Goal: Transaction & Acquisition: Obtain resource

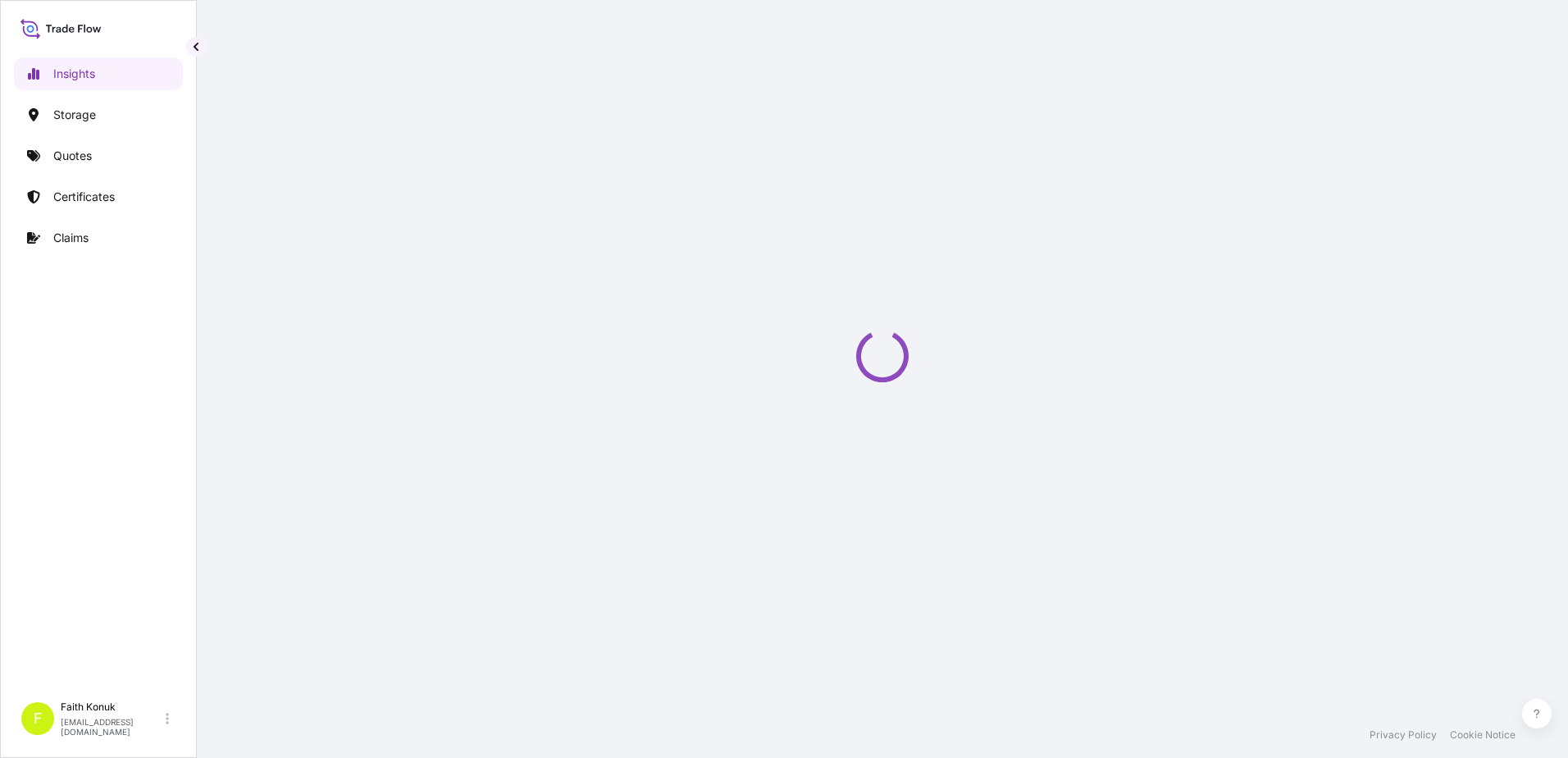
select select "2025"
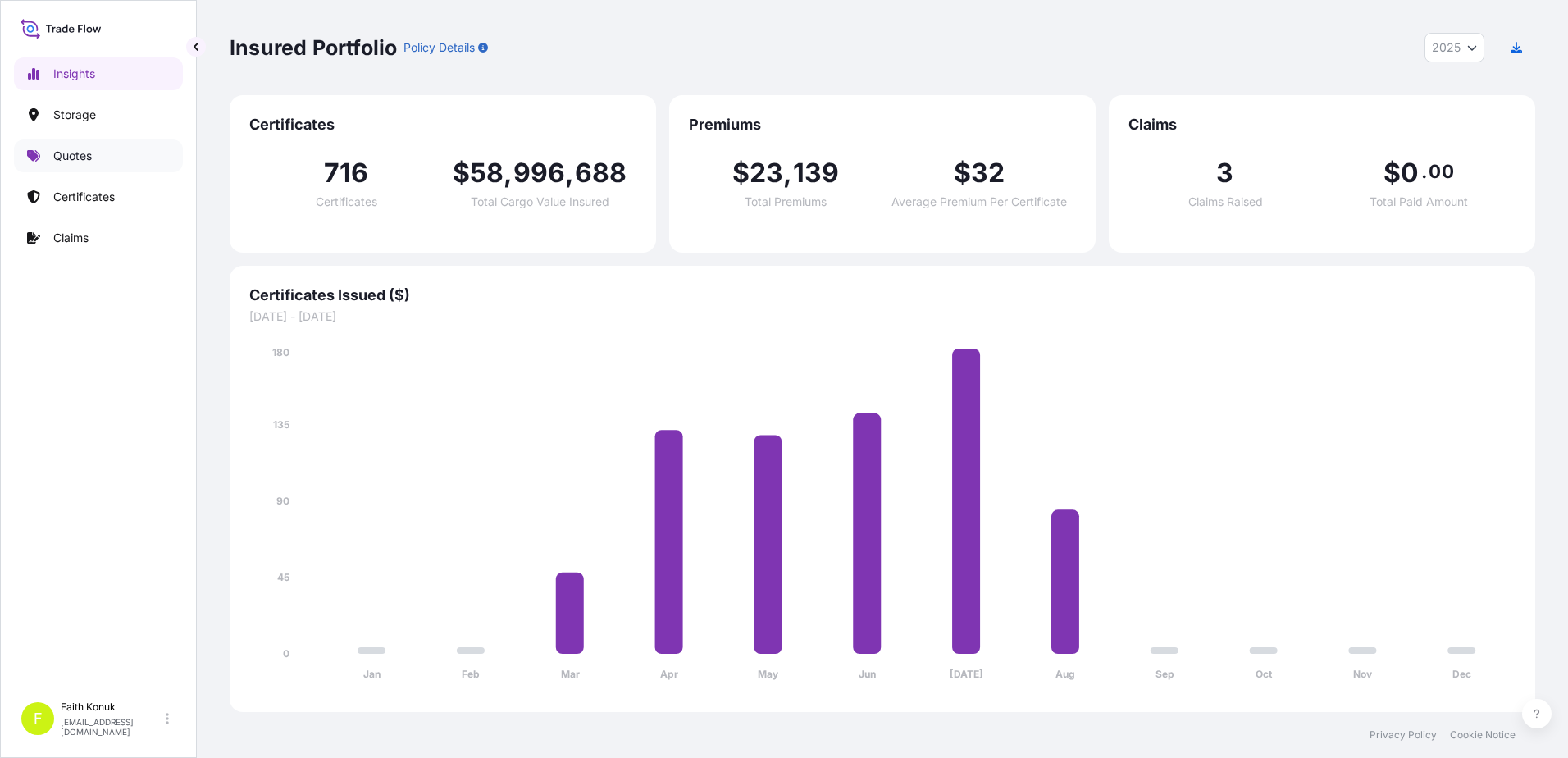
click at [118, 153] on link "Quotes" at bounding box center [97, 156] width 169 height 33
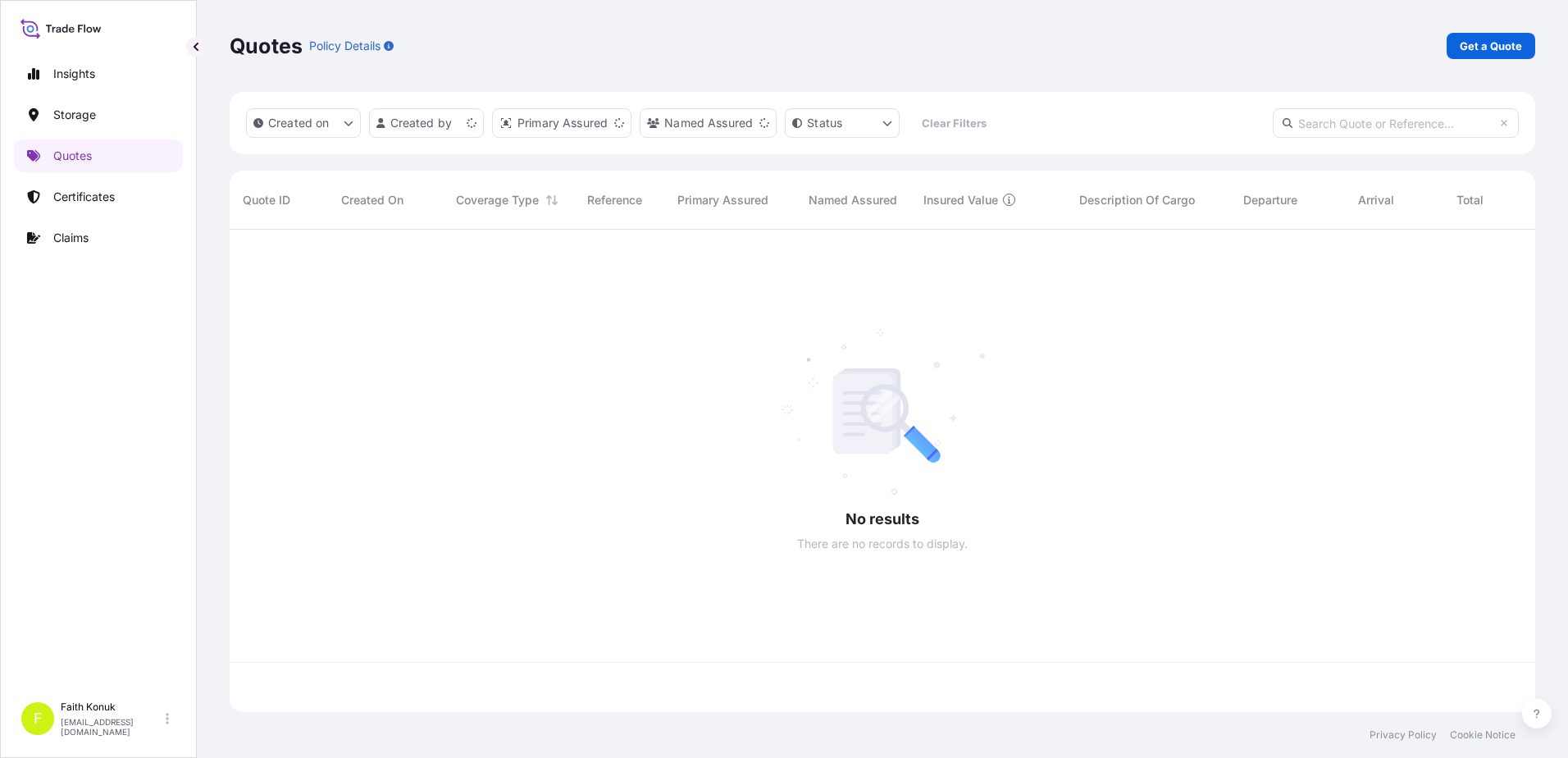
scroll to position [479, 1294]
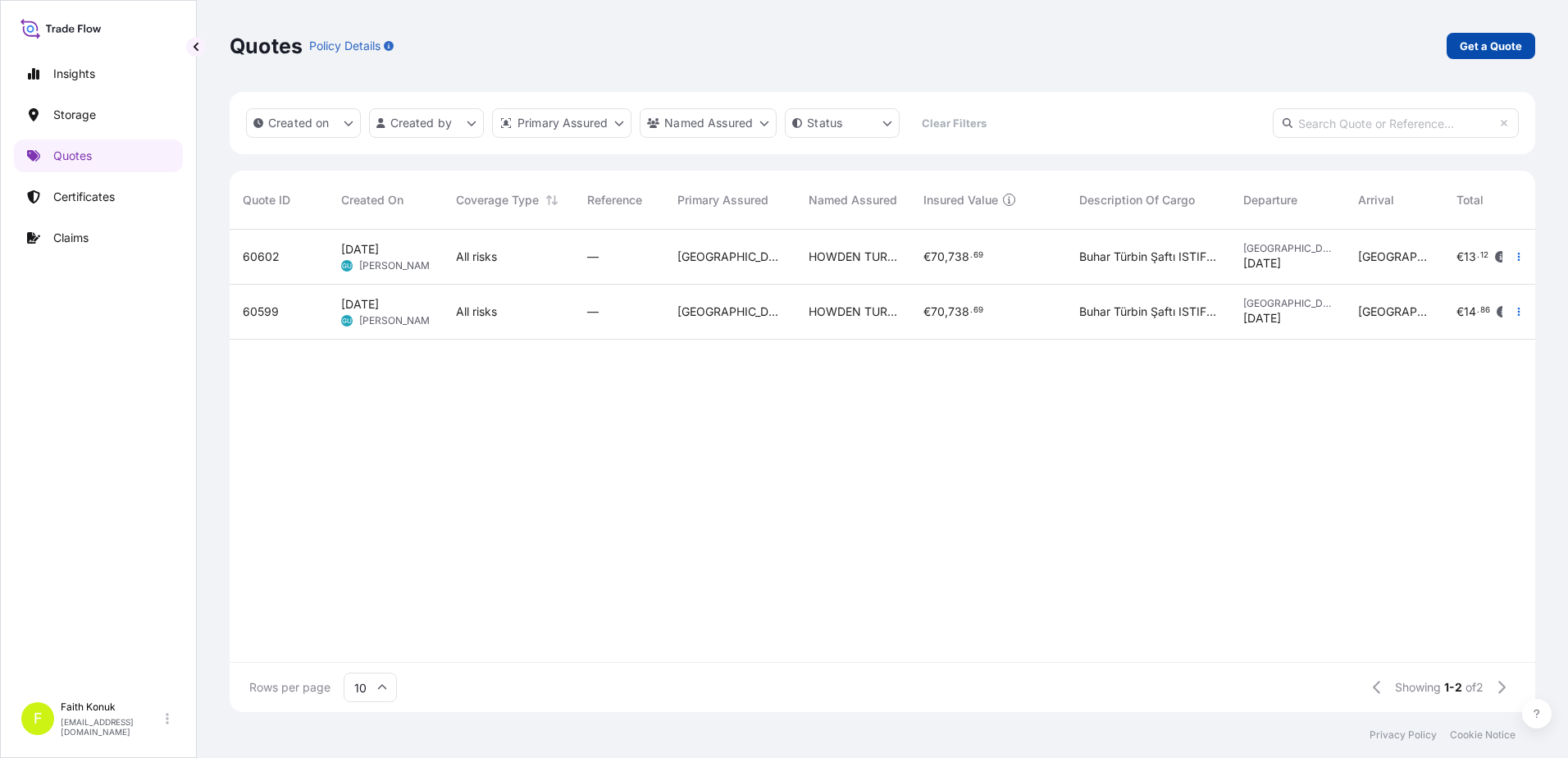
click at [1486, 45] on p "Get a Quote" at bounding box center [1491, 45] width 63 height 16
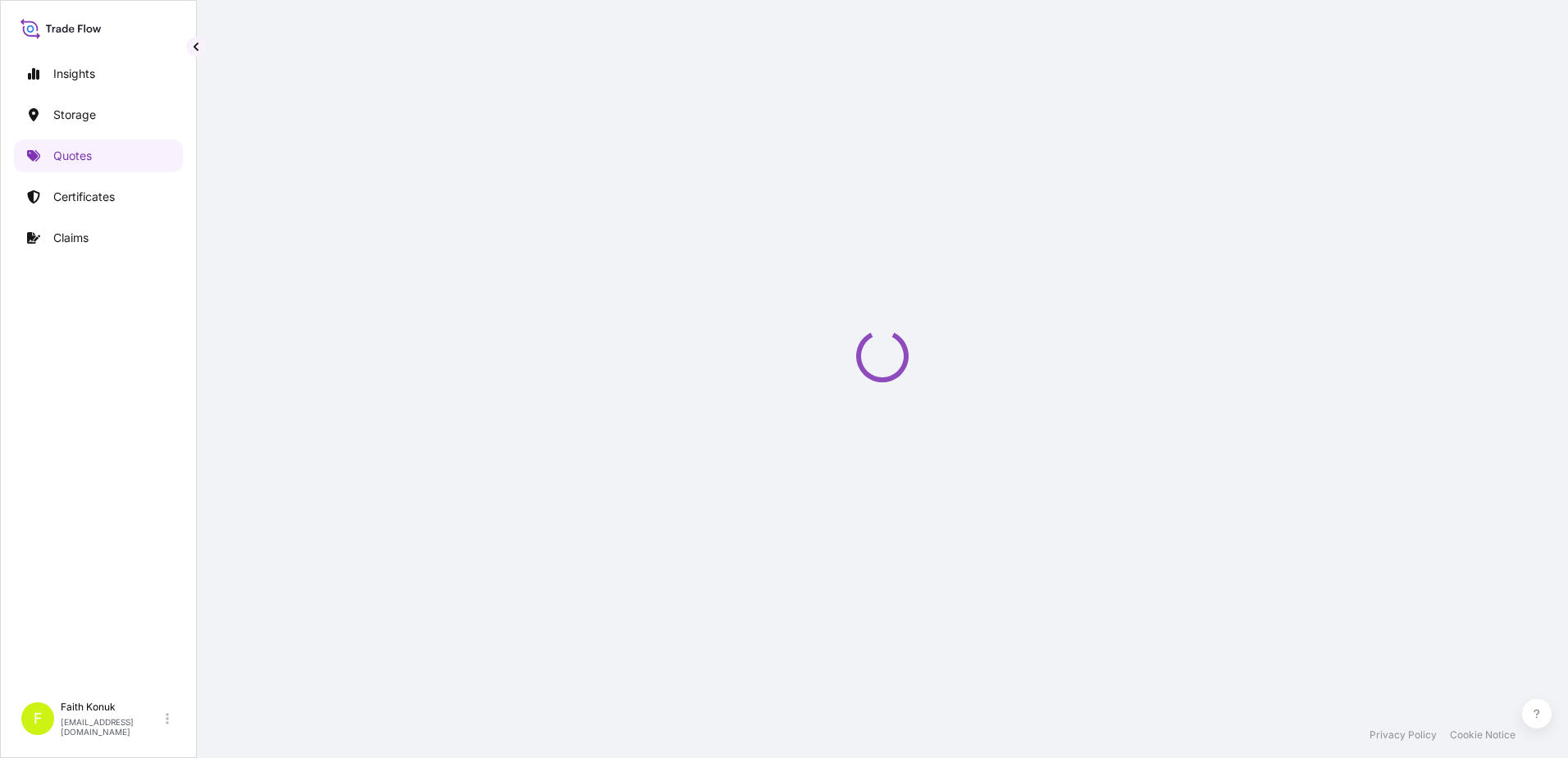
select select "Water"
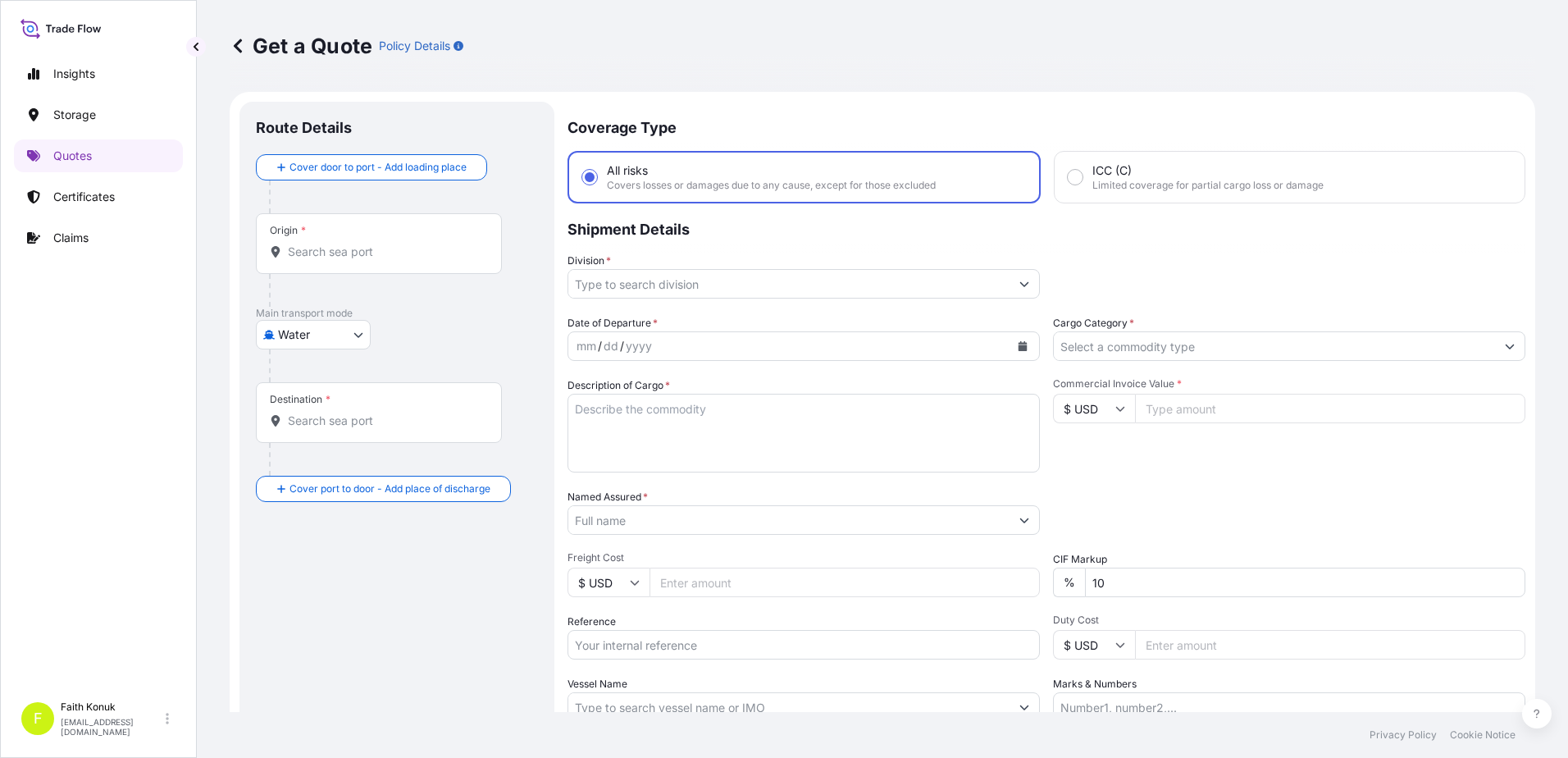
scroll to position [26, 0]
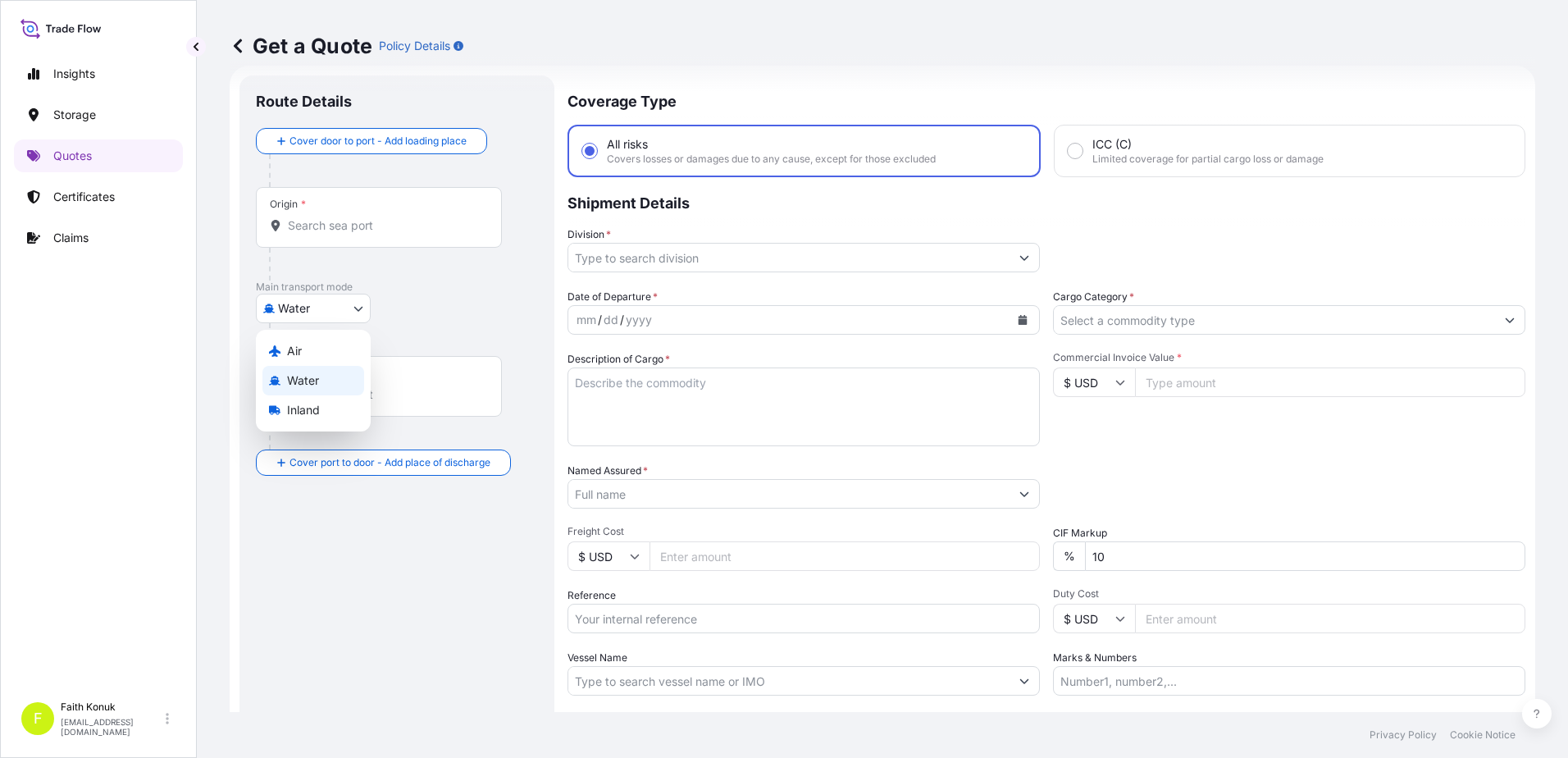
click at [318, 319] on body "Insights Storage Quotes Certificates Claims F [PERSON_NAME] [EMAIL_ADDRESS][DOM…" at bounding box center [784, 379] width 1568 height 758
click at [316, 354] on div "Air" at bounding box center [314, 351] width 102 height 30
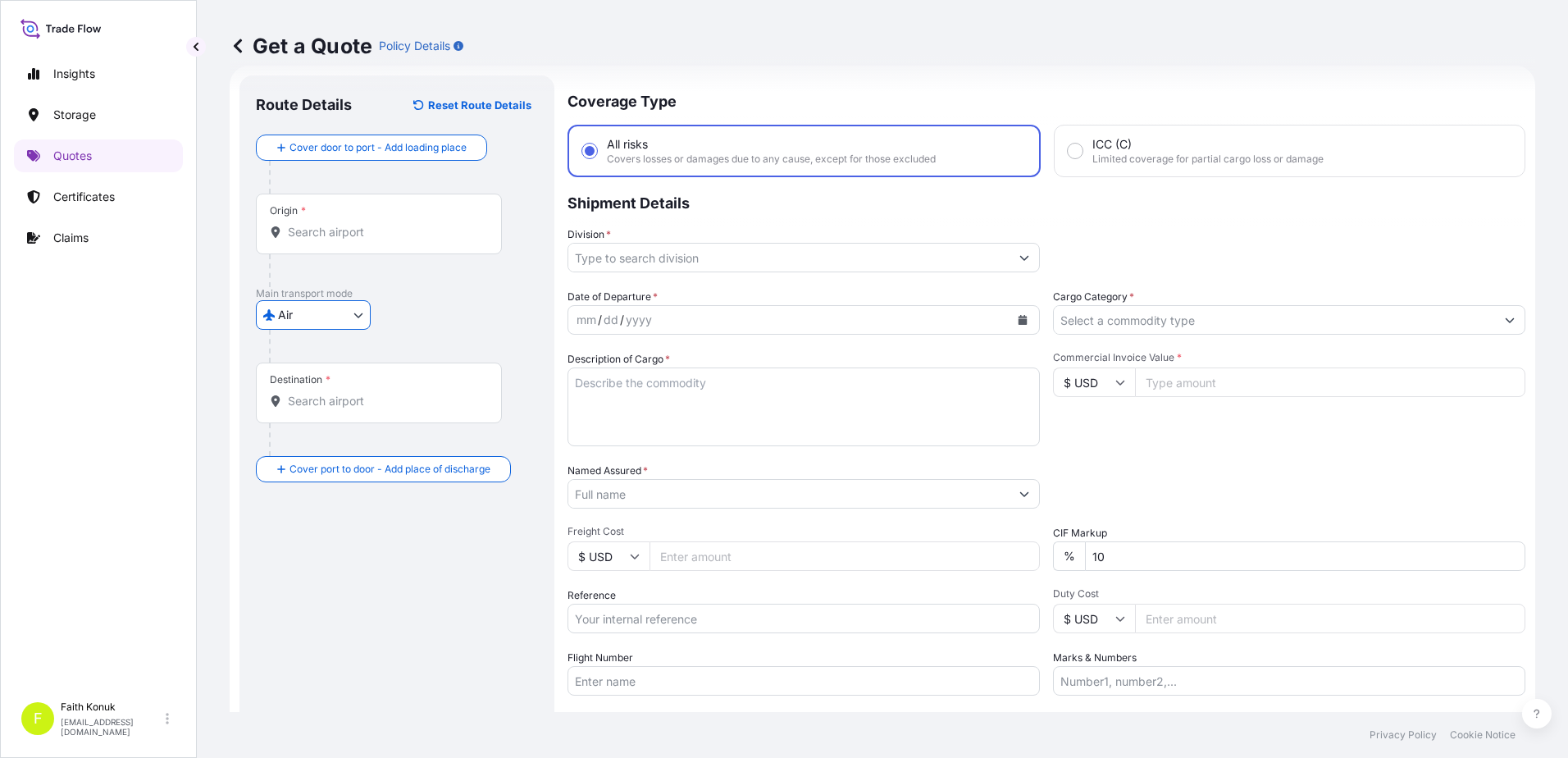
click at [316, 318] on body "Insights Storage Quotes Certificates Claims F [PERSON_NAME] [EMAIL_ADDRESS][DOM…" at bounding box center [784, 379] width 1568 height 758
click at [304, 419] on span "Inland" at bounding box center [303, 416] width 33 height 16
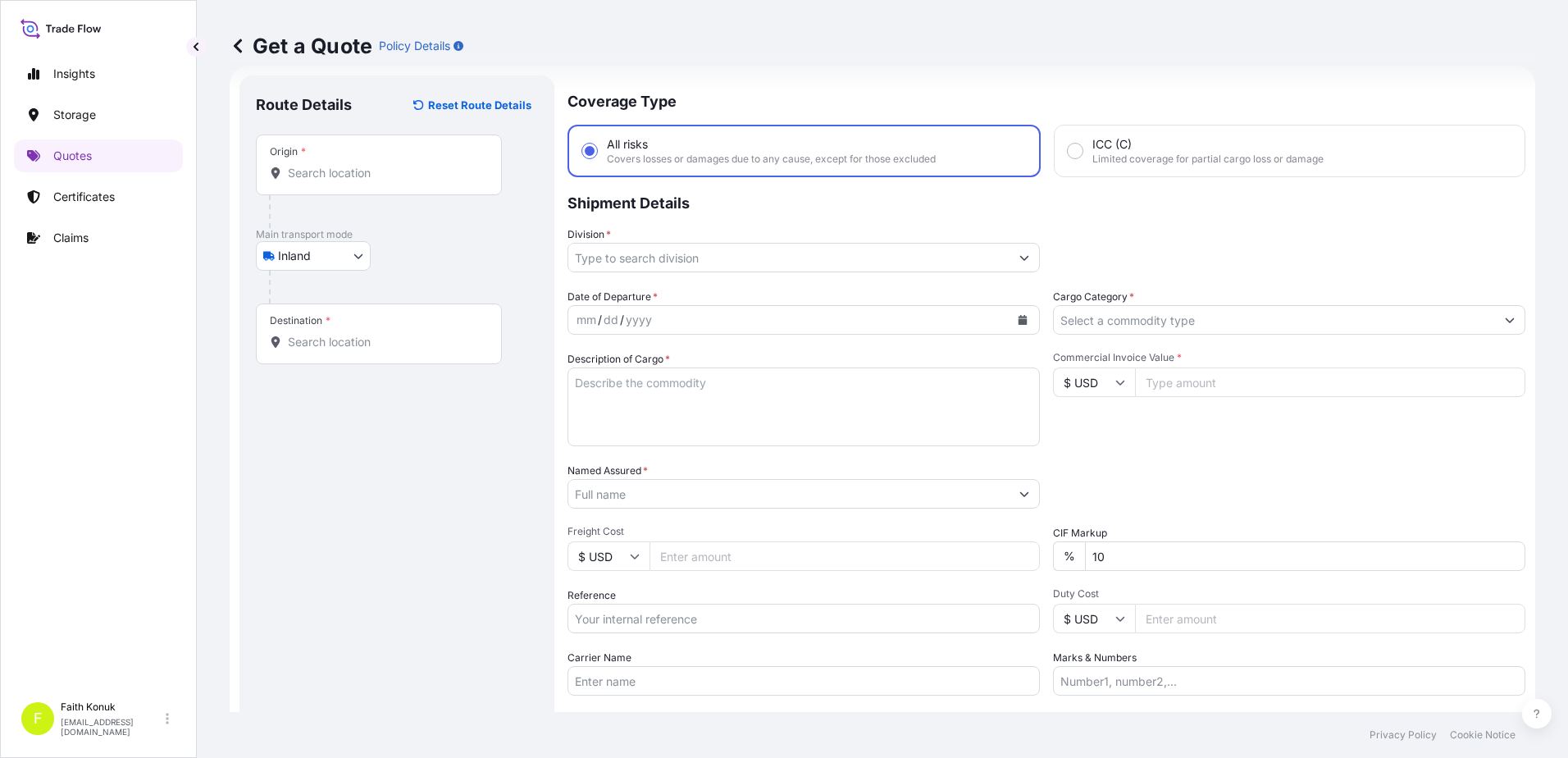
click at [434, 248] on div "Inland Air Water Inland" at bounding box center [397, 255] width 282 height 30
click at [615, 261] on input "Division *" at bounding box center [789, 257] width 441 height 30
click at [328, 161] on div "Origin *" at bounding box center [379, 165] width 246 height 61
click at [328, 165] on input "Origin *" at bounding box center [384, 172] width 194 height 16
paste input "EUGENDORF"
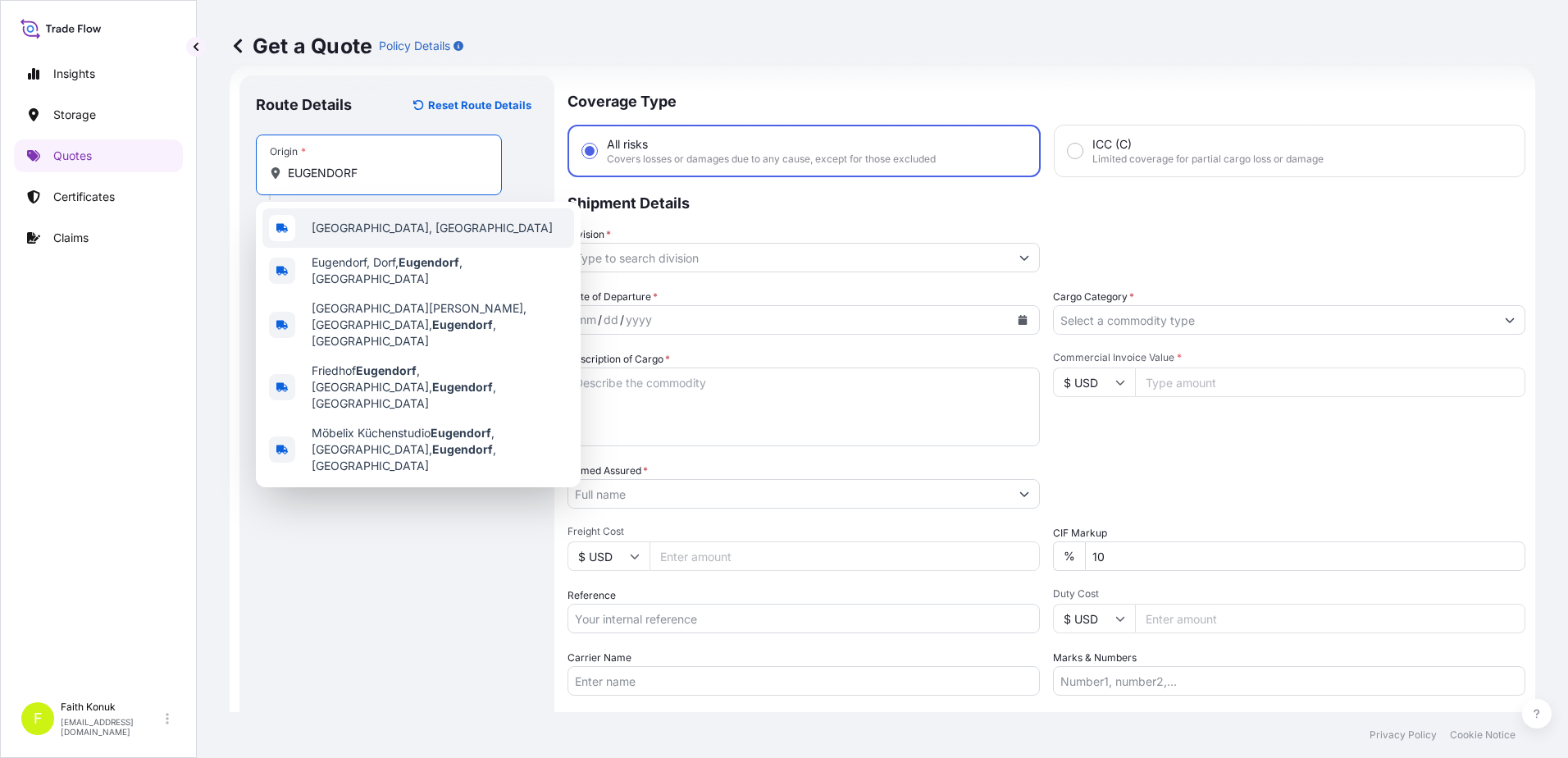
click at [371, 236] on div "[GEOGRAPHIC_DATA], [GEOGRAPHIC_DATA]" at bounding box center [419, 227] width 312 height 39
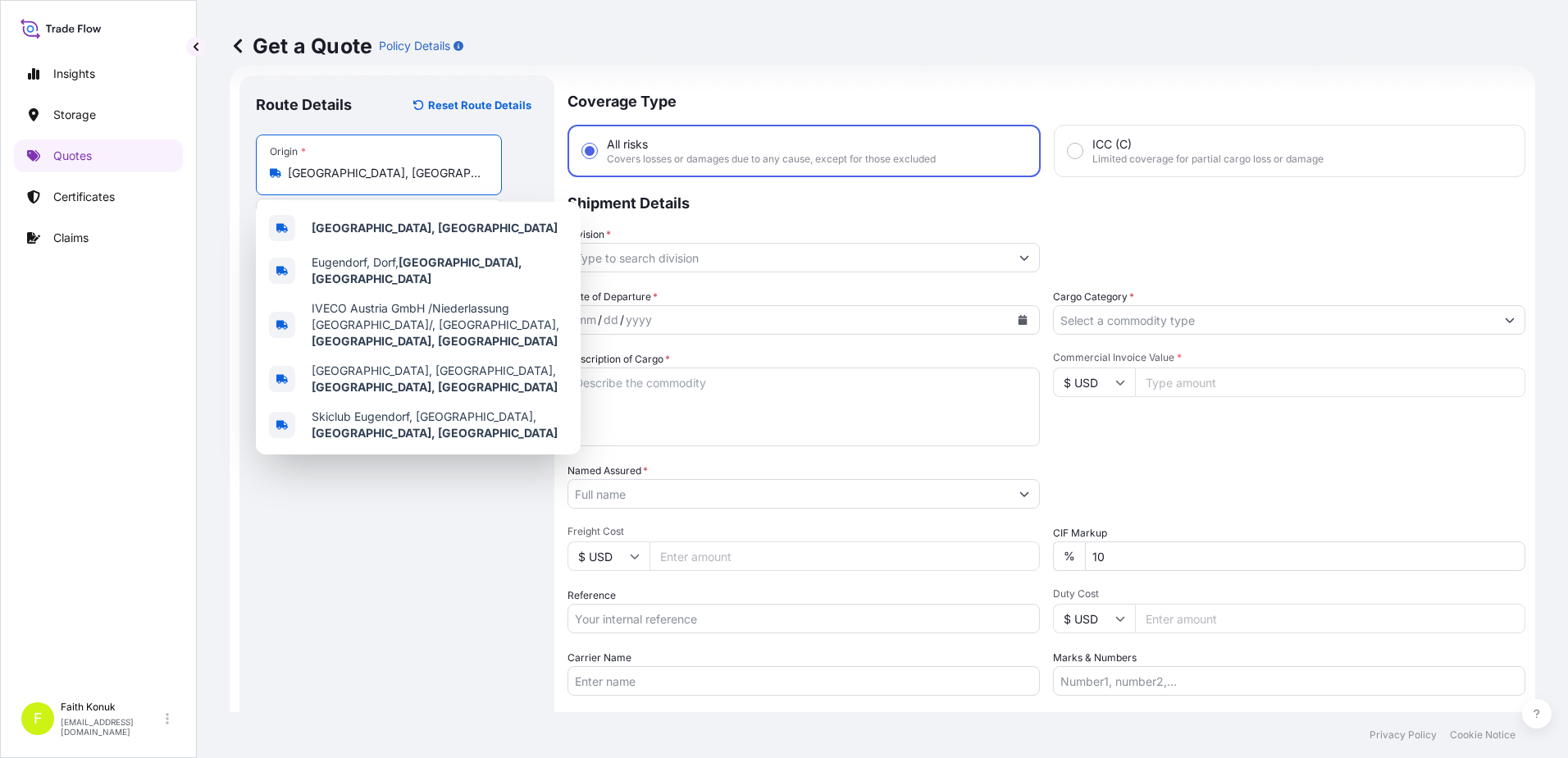
click at [339, 169] on input "[GEOGRAPHIC_DATA], [GEOGRAPHIC_DATA]" at bounding box center [384, 172] width 194 height 16
drag, startPoint x: 417, startPoint y: 170, endPoint x: 136, endPoint y: 159, distance: 281.2
click at [131, 159] on div "Insights Storage Quotes Certificates Claims F [PERSON_NAME] [EMAIL_ADDRESS][DOM…" at bounding box center [784, 379] width 1568 height 758
paste input "[GEOGRAPHIC_DATA]"
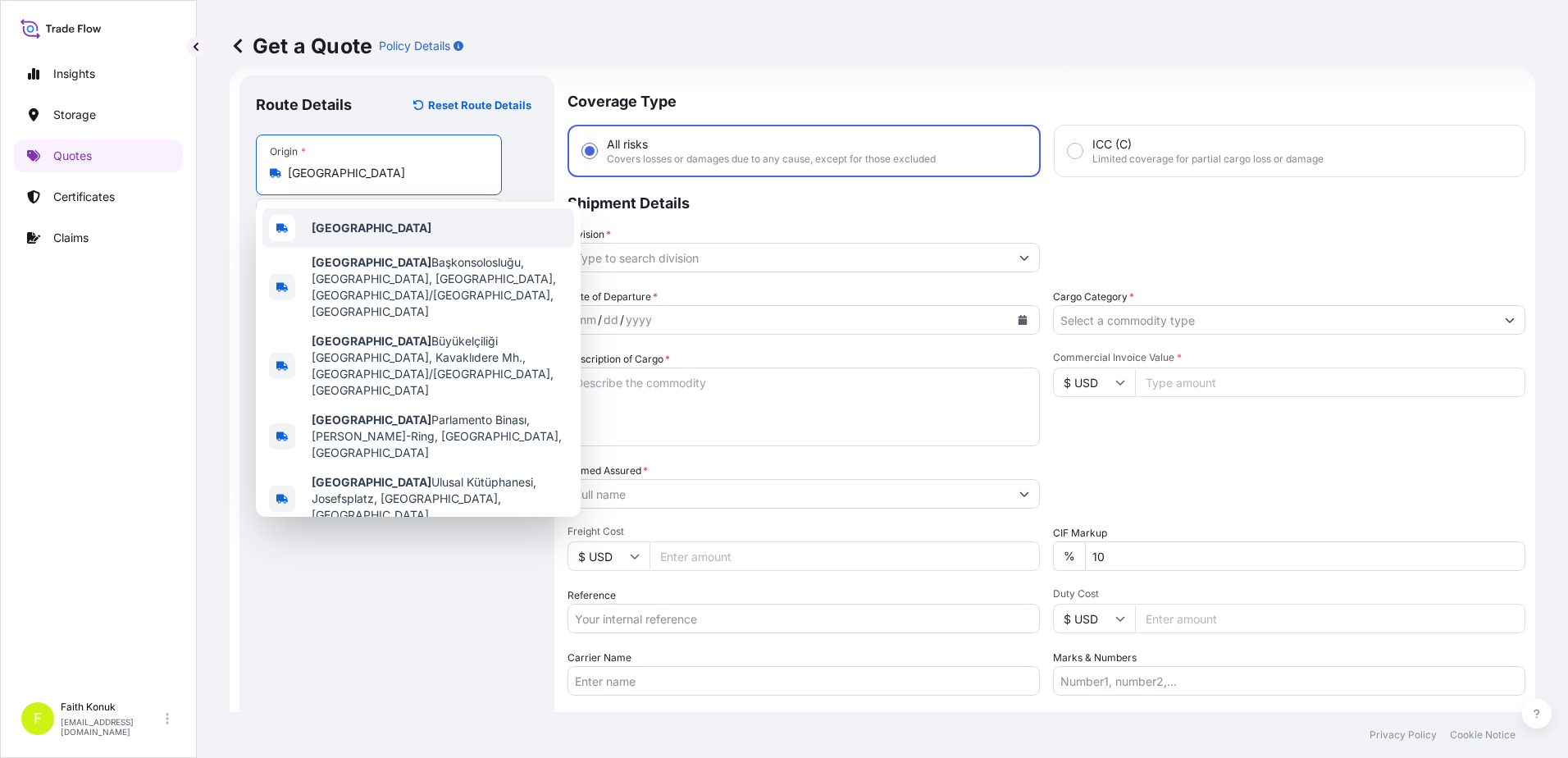
click at [369, 224] on b "[GEOGRAPHIC_DATA]" at bounding box center [372, 227] width 119 height 13
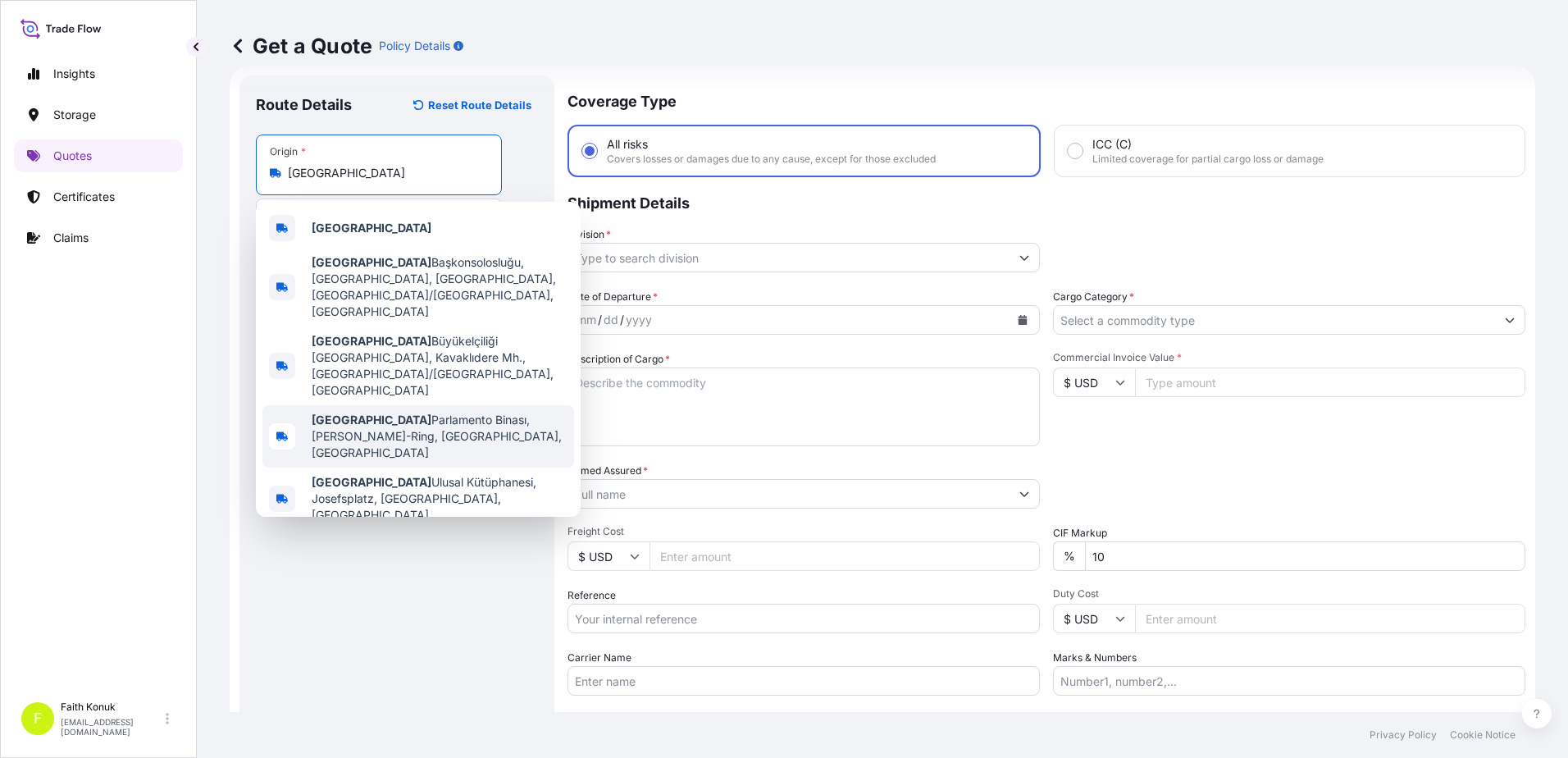
click at [332, 412] on span "Avusturya Parlamento Binası, [PERSON_NAME]-Ring, [GEOGRAPHIC_DATA], [GEOGRAPHIC…" at bounding box center [440, 436] width 256 height 49
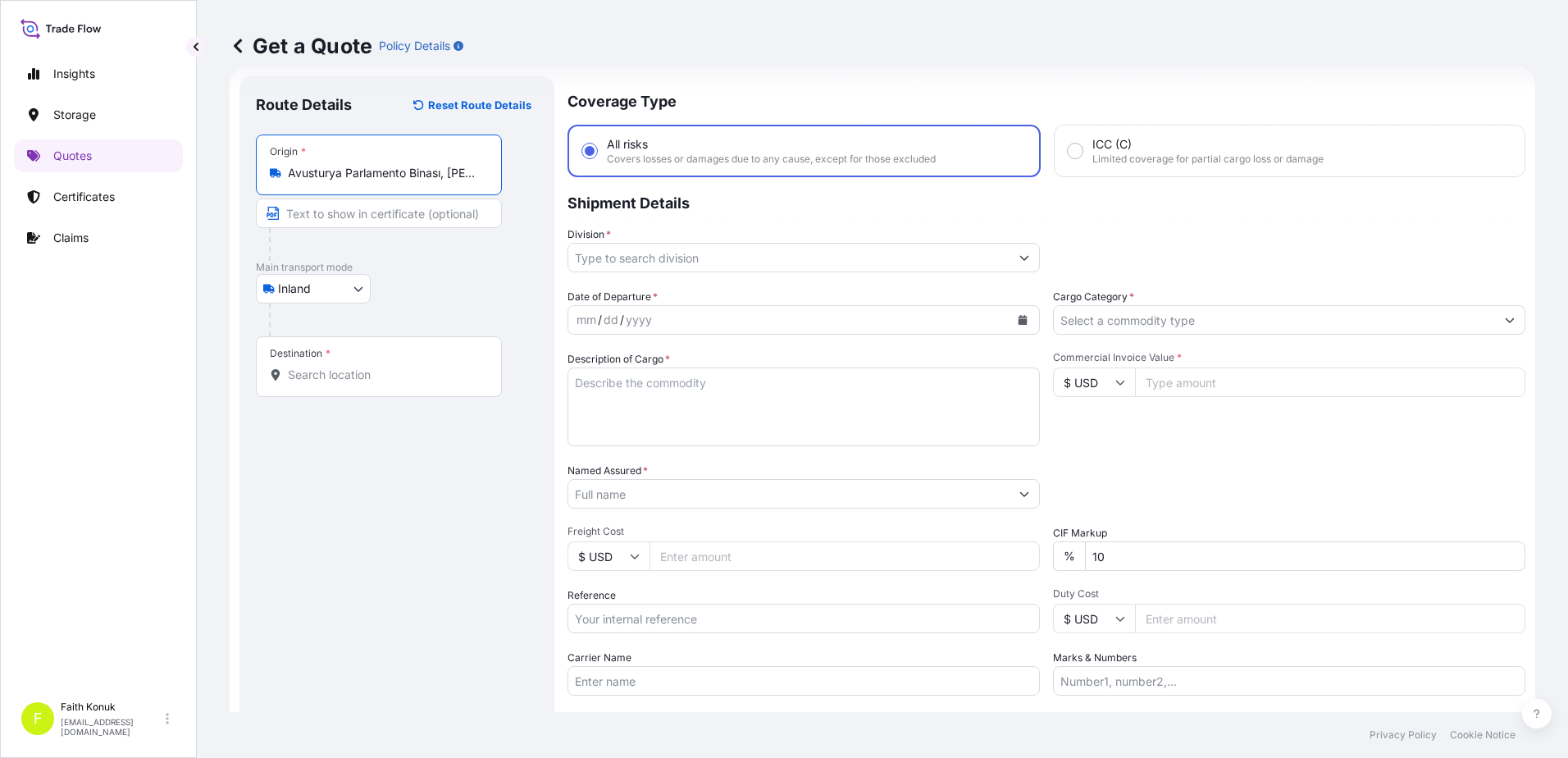
paste input "[GEOGRAPHIC_DATA]"
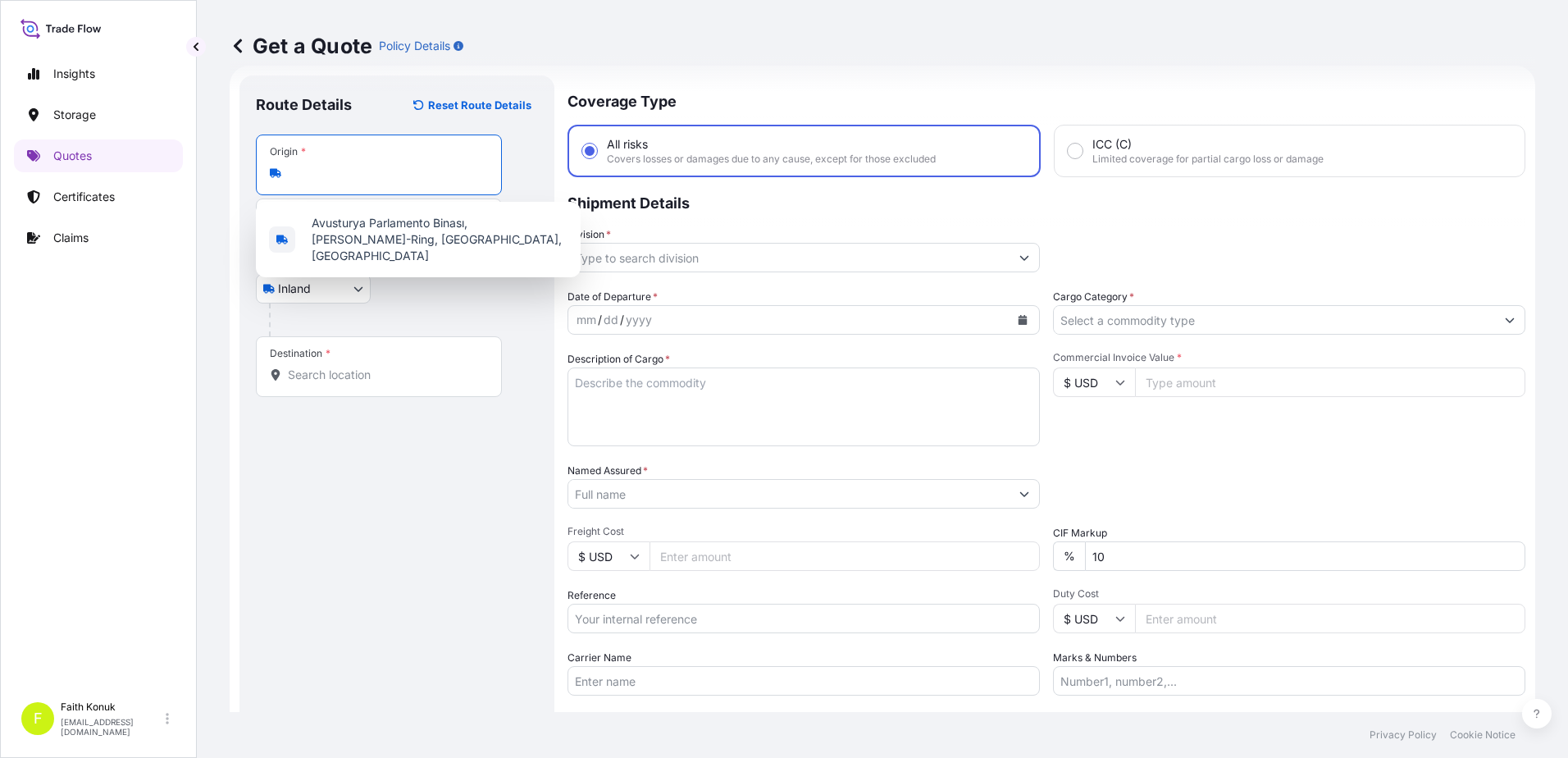
type input "Avusturya Parlamento Binası, [PERSON_NAME]-Ring, [GEOGRAPHIC_DATA], [GEOGRAPHIC…"
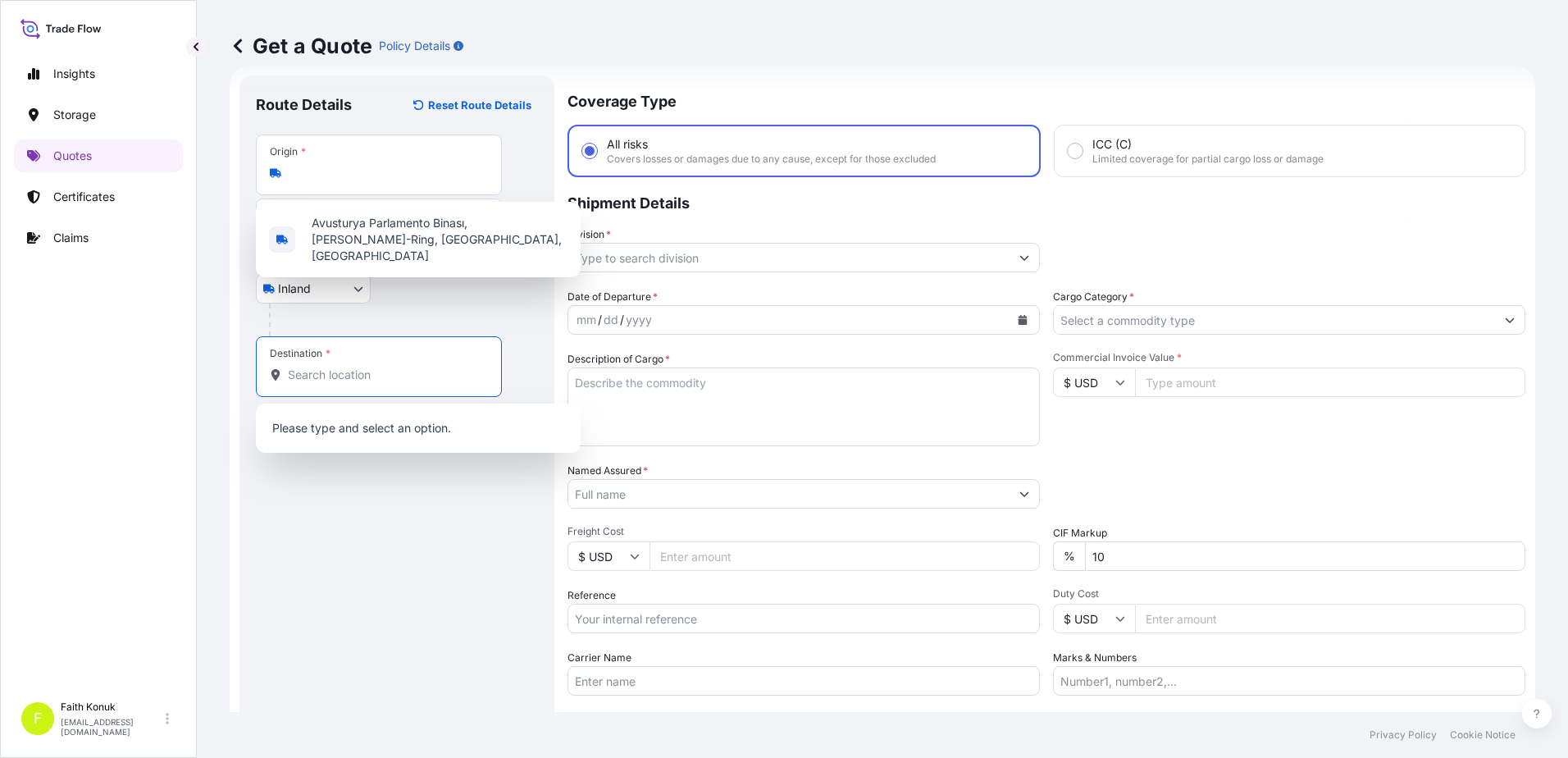
click at [339, 381] on input "Destination *" at bounding box center [384, 375] width 194 height 16
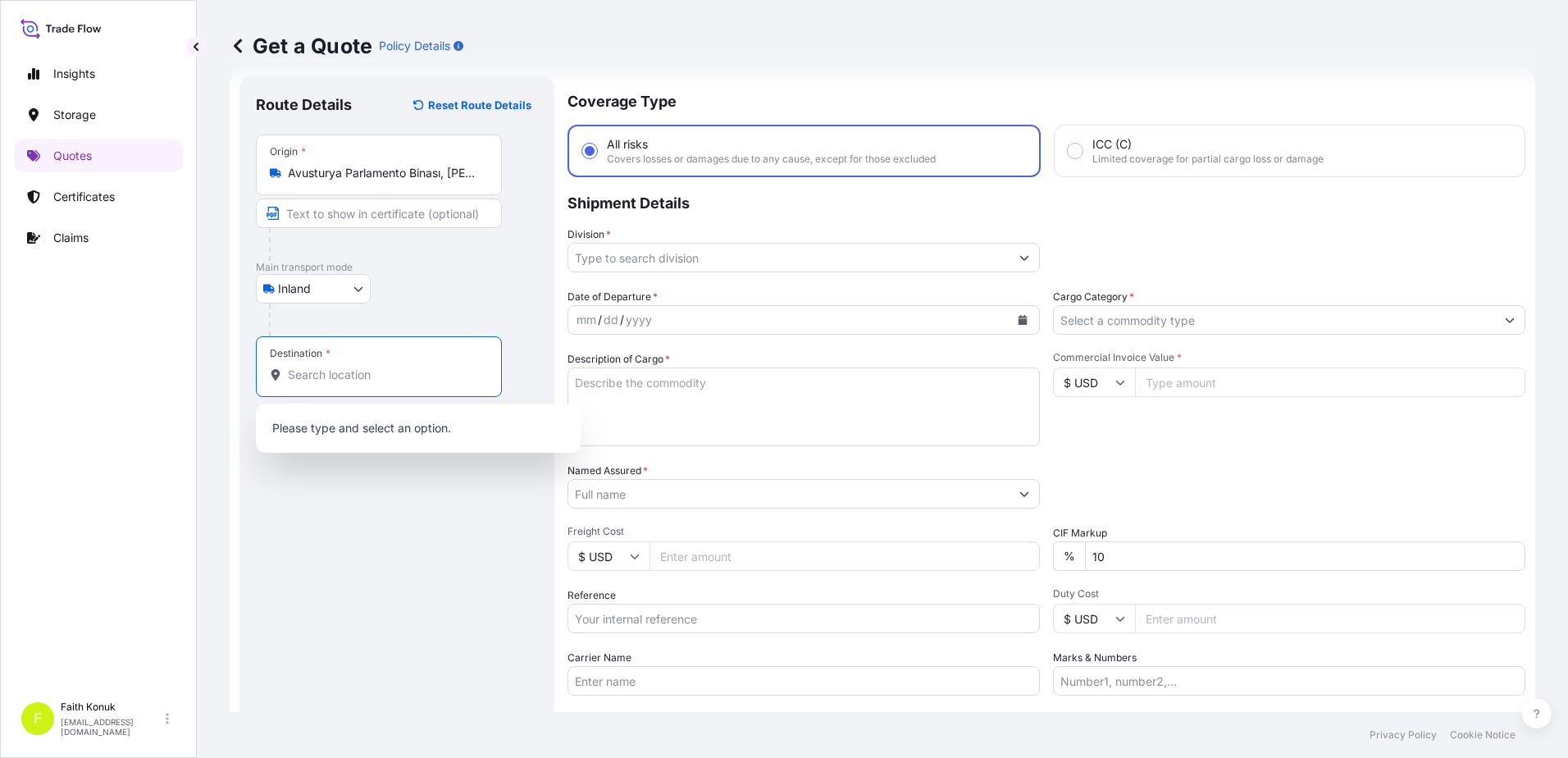
paste input "[GEOGRAPHIC_DATA]"
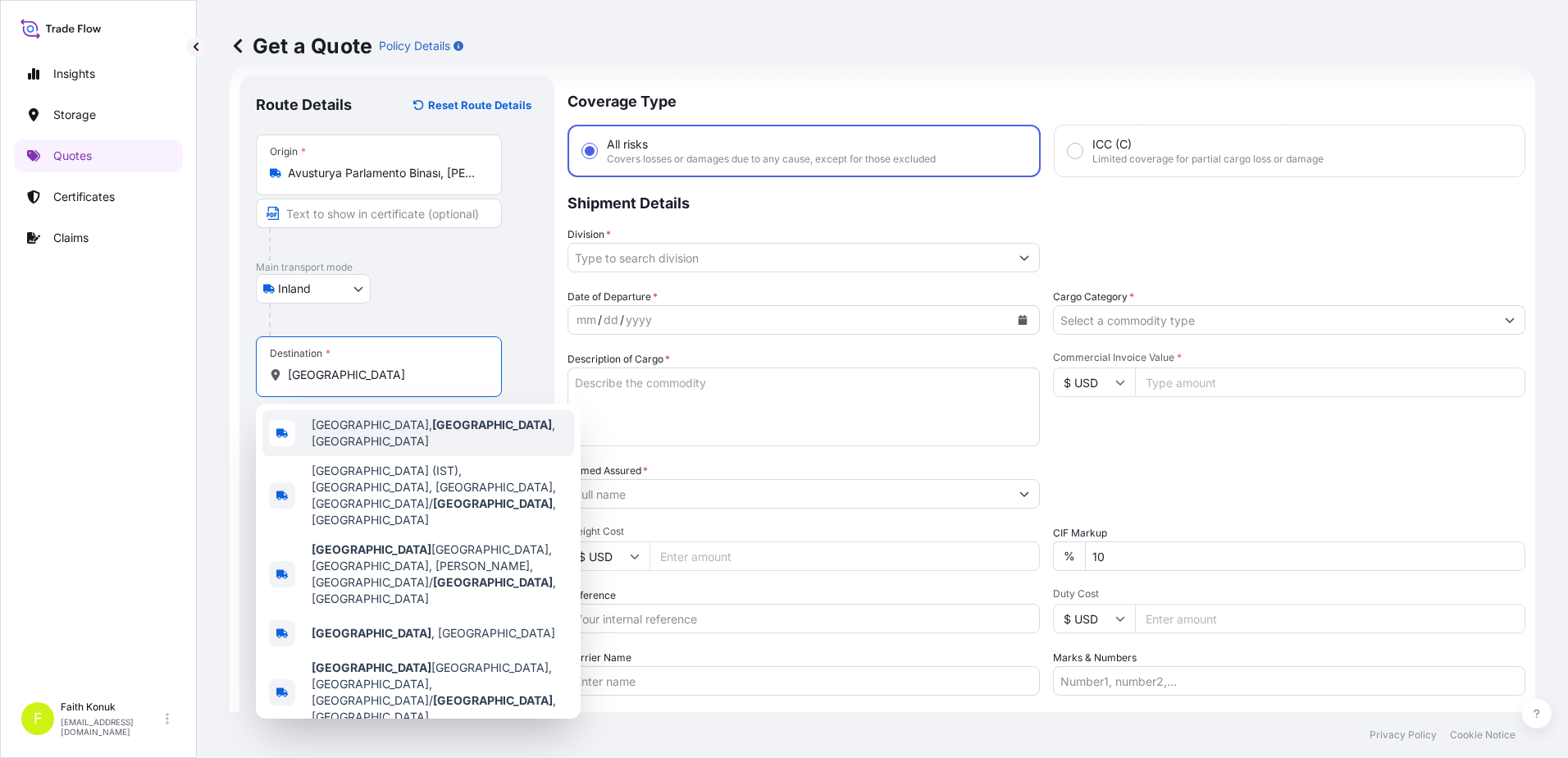
click at [351, 429] on span "[GEOGRAPHIC_DATA], [GEOGRAPHIC_DATA] , [GEOGRAPHIC_DATA]" at bounding box center [440, 433] width 256 height 33
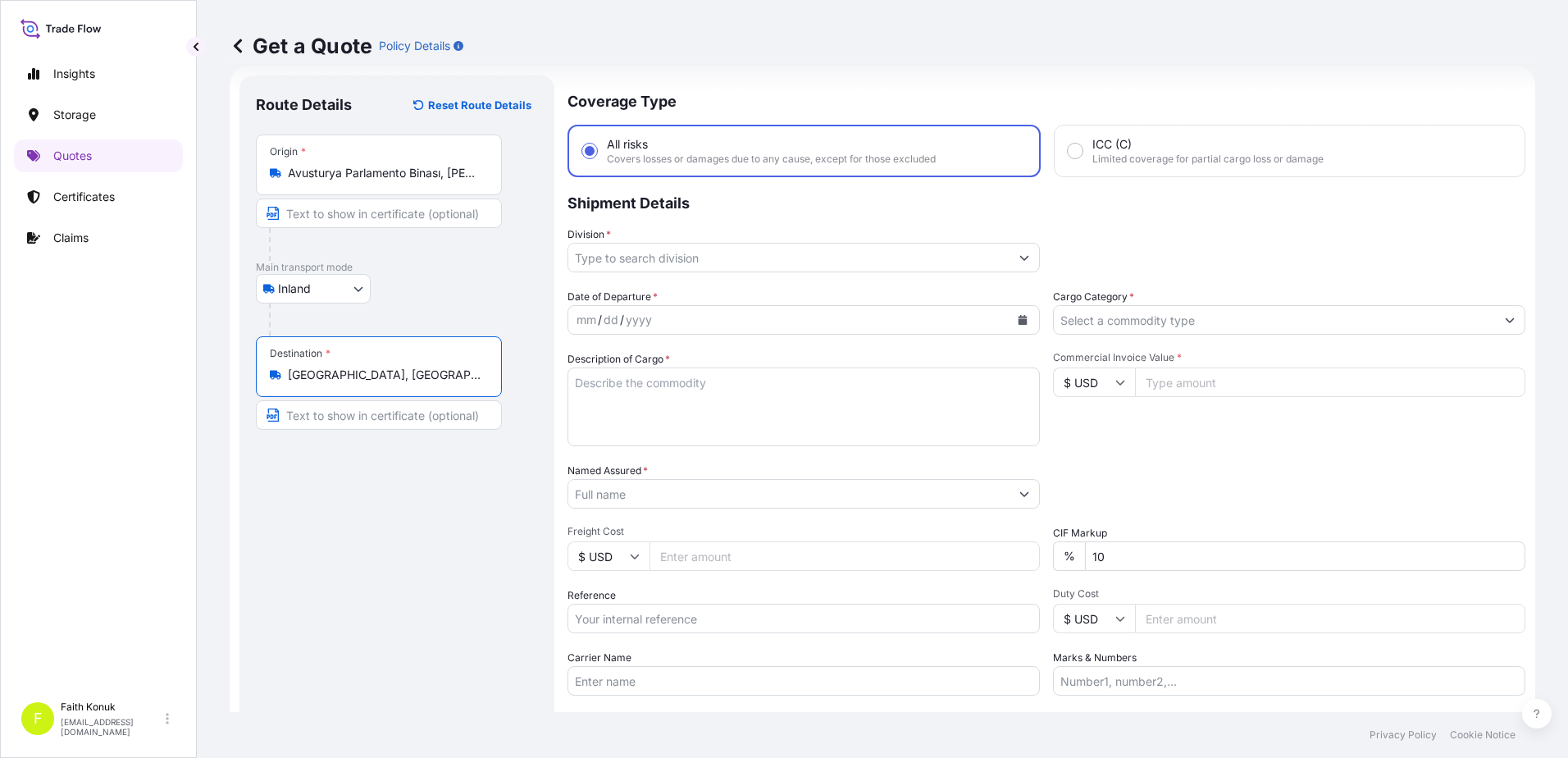
type input "[GEOGRAPHIC_DATA], [GEOGRAPHIC_DATA], [GEOGRAPHIC_DATA]"
click at [439, 265] on p "Main transport mode" at bounding box center [397, 268] width 282 height 13
click at [301, 198] on input "Text to appear on certificate" at bounding box center [379, 213] width 246 height 30
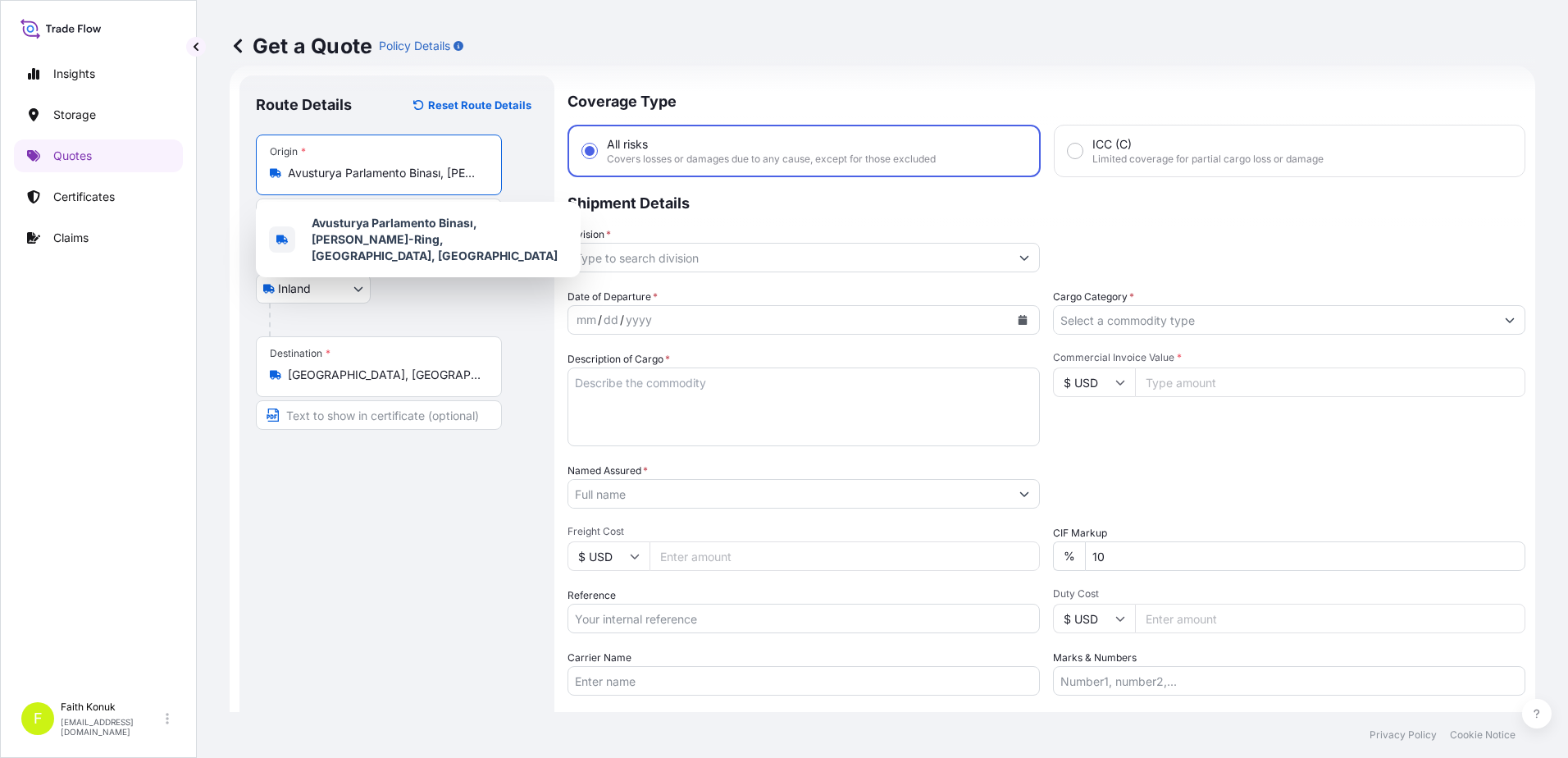
click at [299, 173] on input "Avusturya Parlamento Binası, [PERSON_NAME]-Ring, [GEOGRAPHIC_DATA], [GEOGRAPHIC…" at bounding box center [384, 172] width 194 height 16
click at [288, 172] on input "Avusturya Parlamento Binası, [PERSON_NAME]-Ring, [GEOGRAPHIC_DATA], [GEOGRAPHIC…" at bounding box center [384, 172] width 194 height 16
drag, startPoint x: 288, startPoint y: 170, endPoint x: 611, endPoint y: 178, distance: 323.1
click at [611, 178] on form "Route Details Reset Route Details Place of loading Road / Inland Road / Inland …" at bounding box center [882, 446] width 1306 height 762
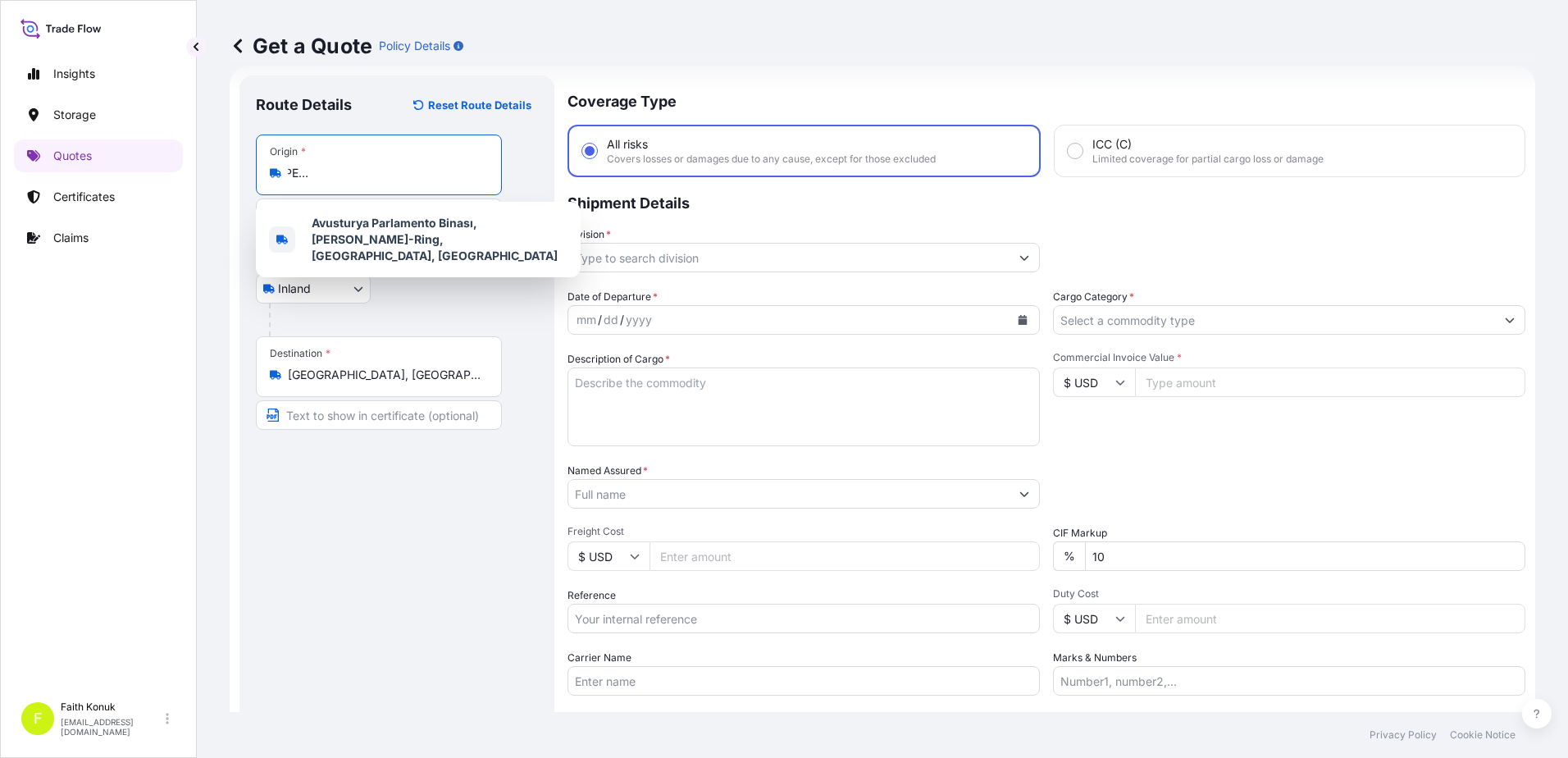
paste input "VUSTURYA"
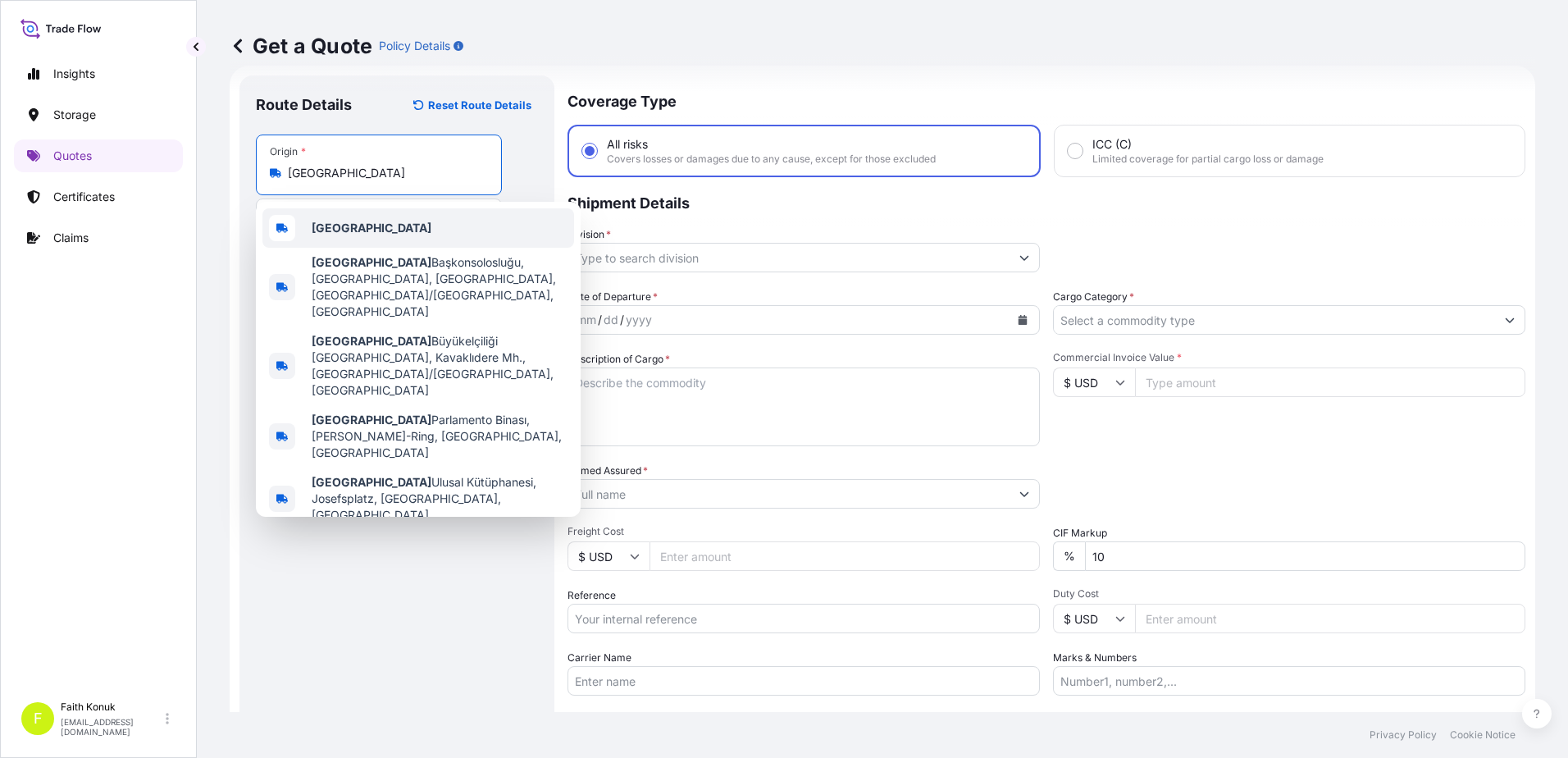
click at [379, 228] on div "[GEOGRAPHIC_DATA]" at bounding box center [419, 227] width 312 height 39
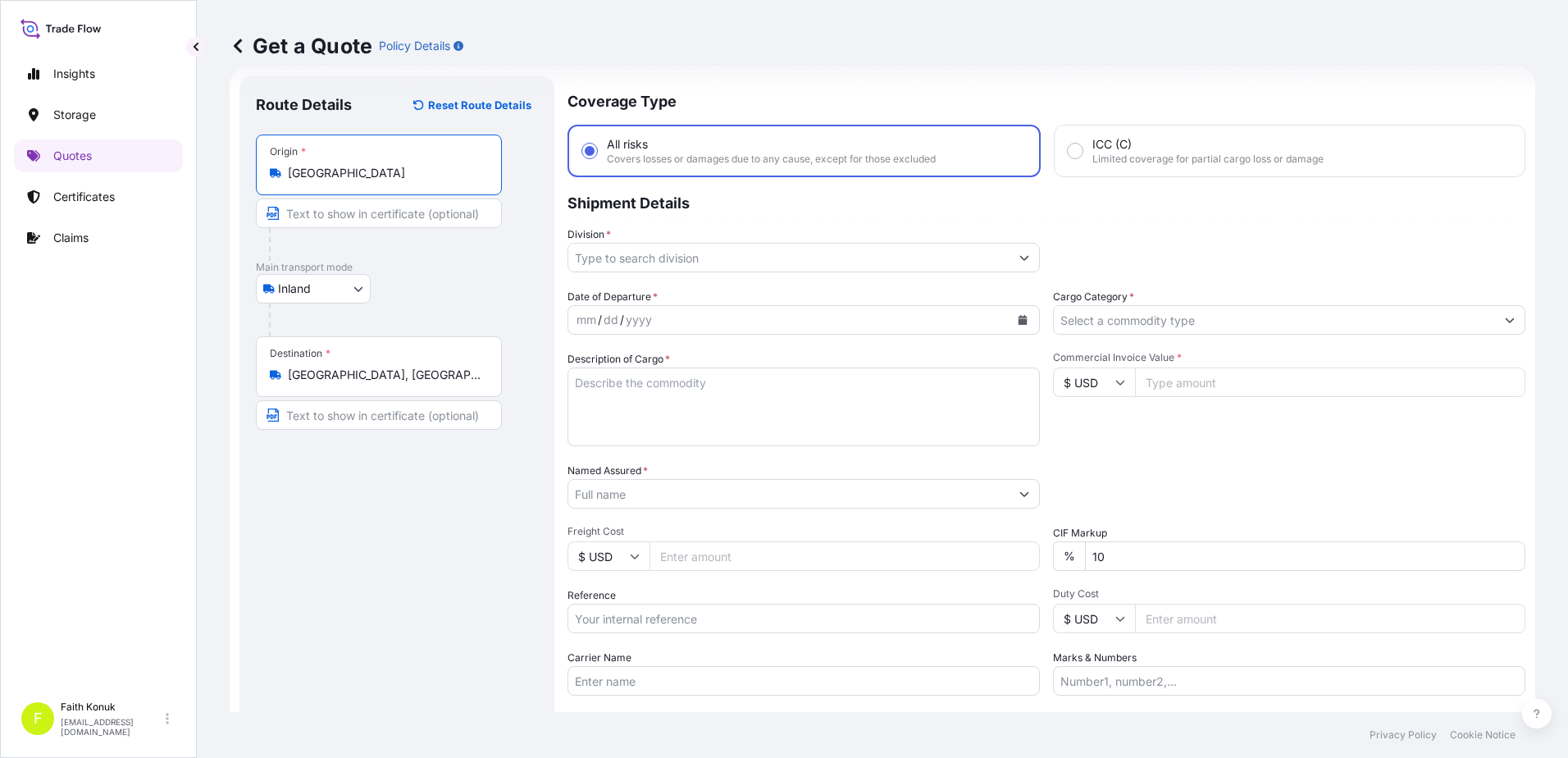
type input "[GEOGRAPHIC_DATA]"
click at [451, 280] on div "Inland Air Water Inland" at bounding box center [397, 288] width 282 height 30
click at [655, 244] on input "Division *" at bounding box center [789, 257] width 441 height 30
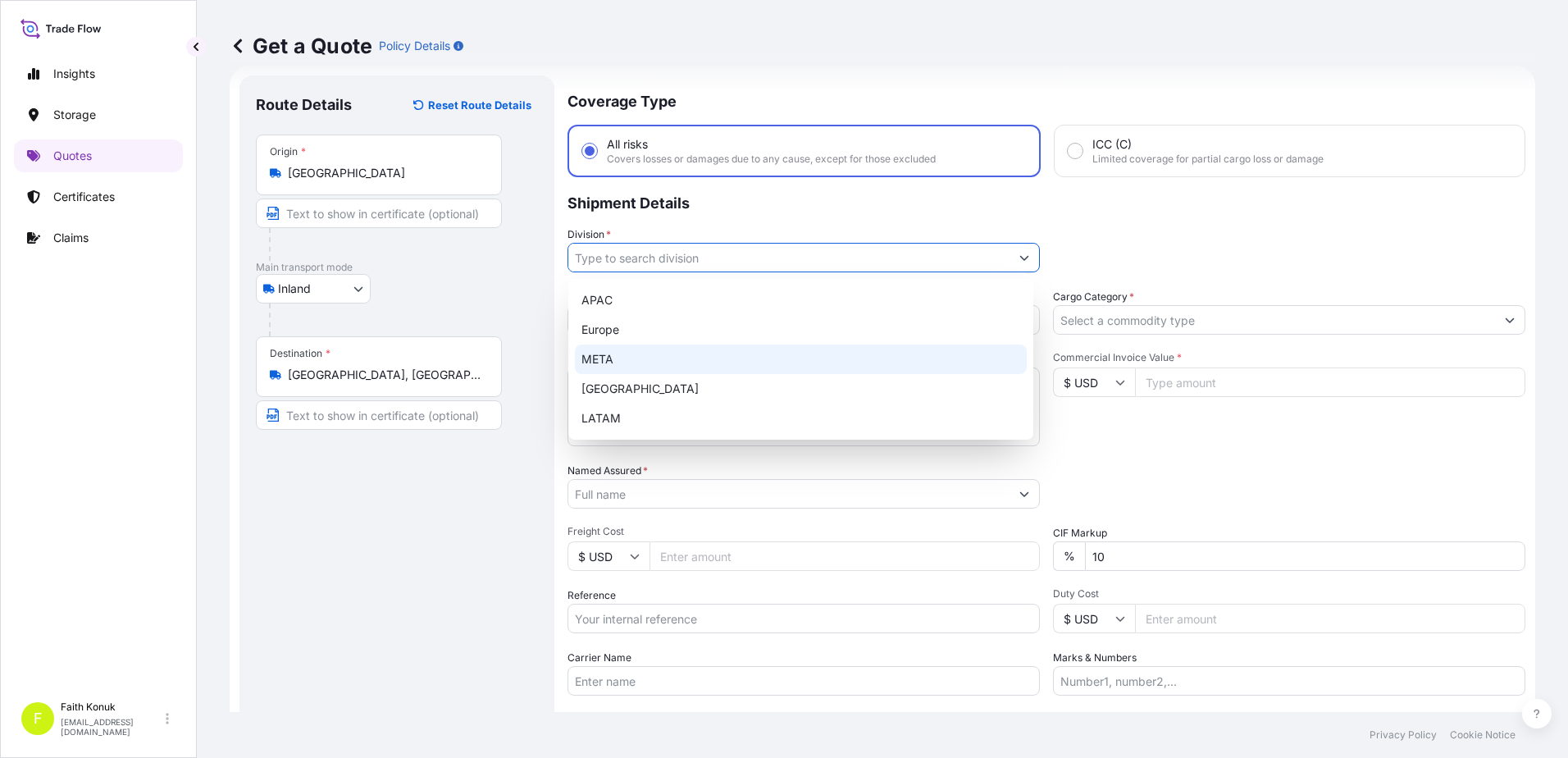
click at [623, 354] on div "META" at bounding box center [800, 359] width 452 height 30
type input "META"
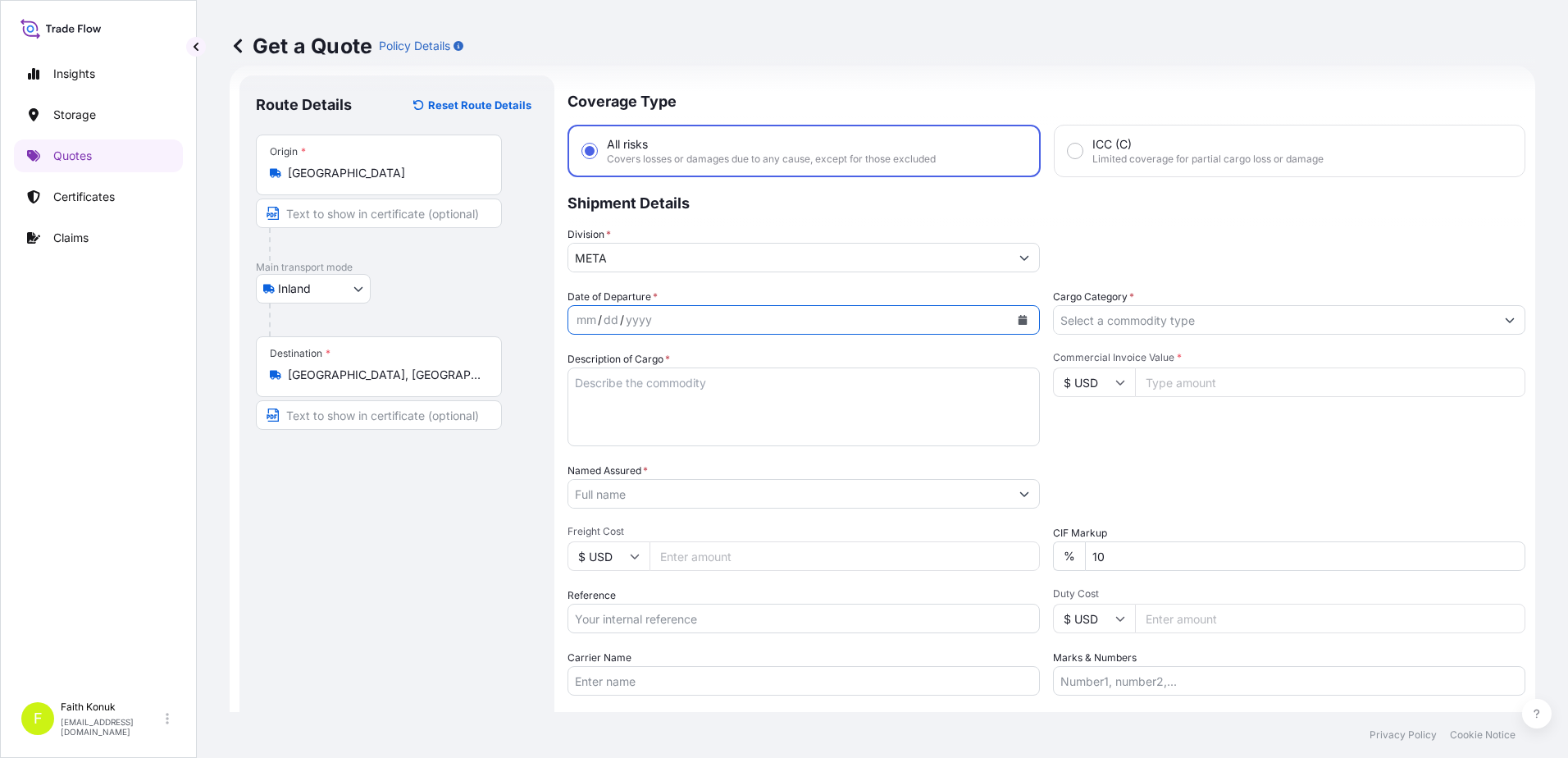
click at [1019, 318] on icon "Calendar" at bounding box center [1023, 320] width 9 height 10
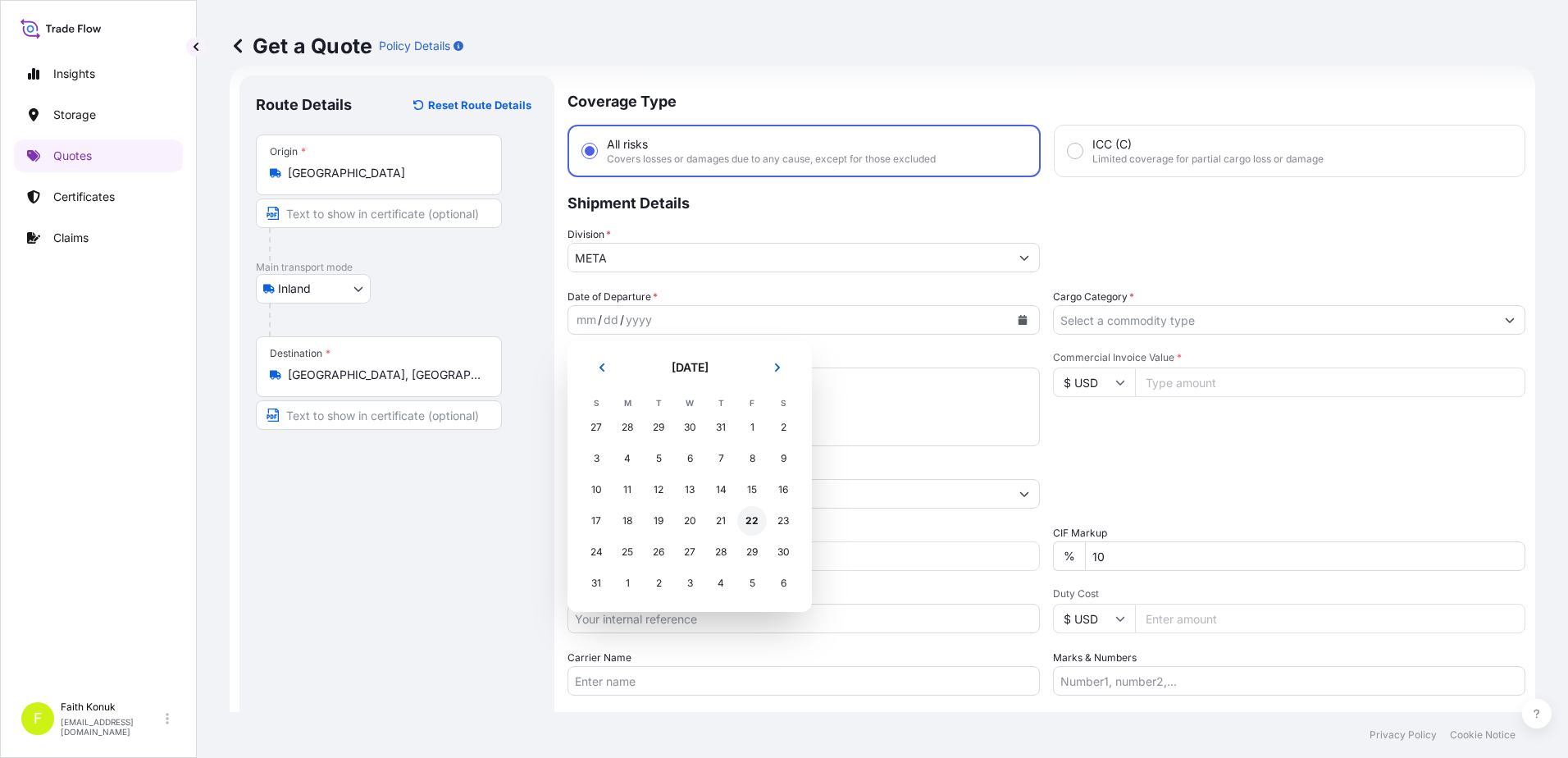
click at [755, 520] on div "22" at bounding box center [752, 520] width 30 height 30
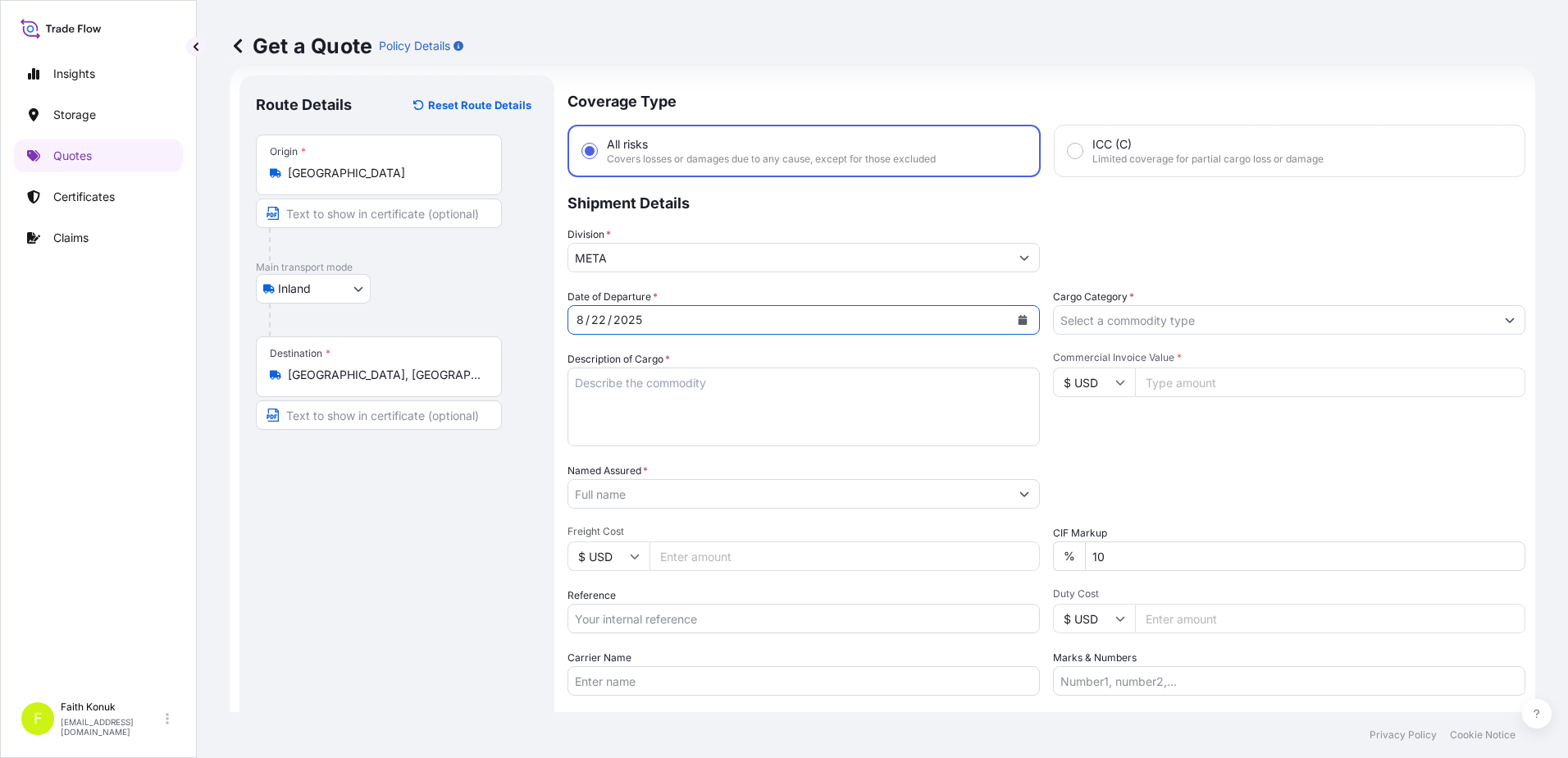
click at [606, 387] on textarea "Description of Cargo *" at bounding box center [803, 407] width 473 height 79
click at [635, 384] on textarea "Description of Cargo *" at bounding box center [803, 407] width 473 height 79
paste textarea ""9 kap 857 KG""
click at [595, 413] on textarea ""9 kap 857 KG"" at bounding box center [803, 407] width 473 height 79
paste textarea "81 AAD 481"
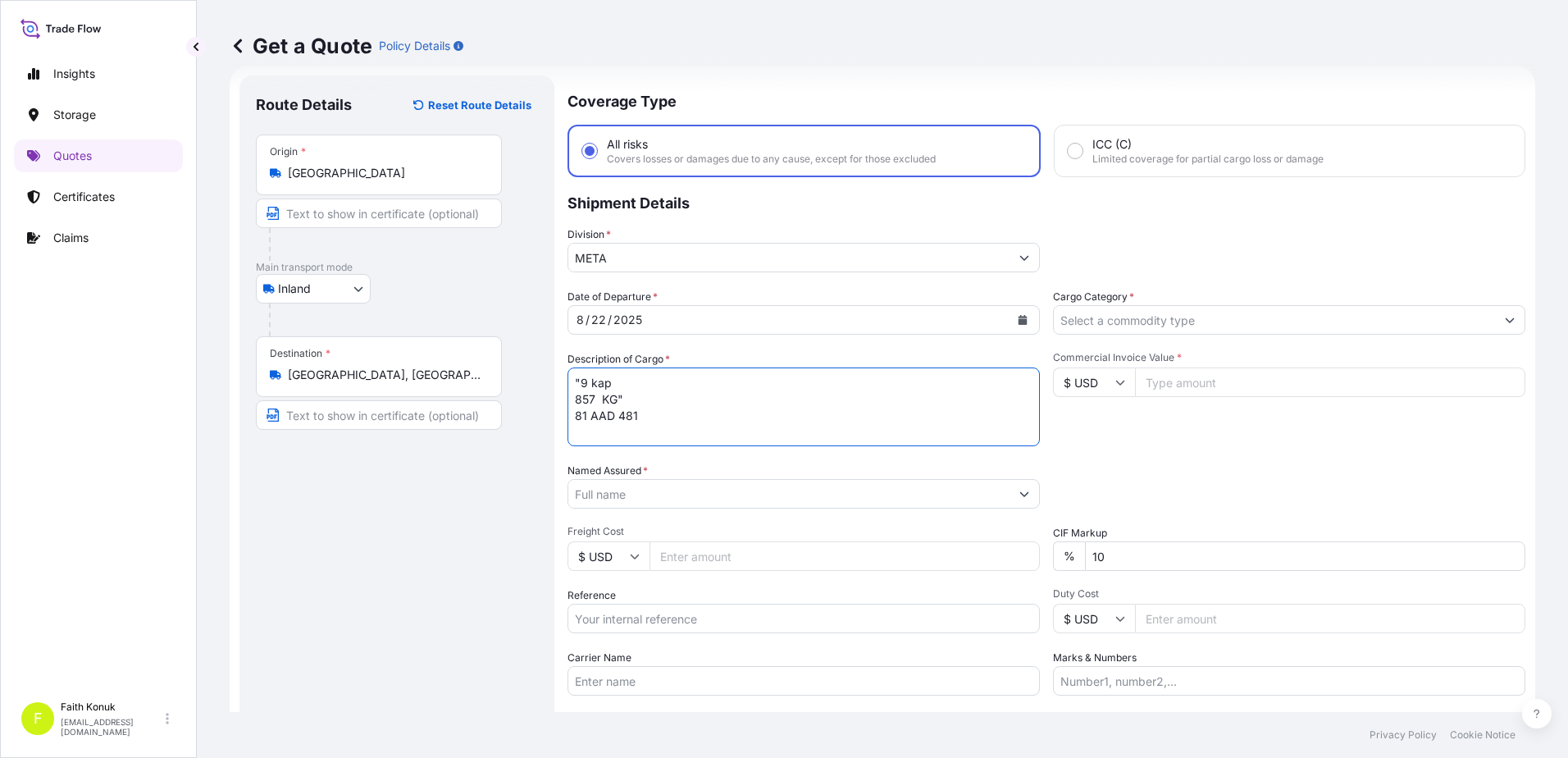
scroll to position [10, 0]
type textarea ""9 kap 857 KG" 81 AAD 481 INSURANCE PREMIUM USD 130 (TAX INCLUDED)"
click at [616, 493] on input "Named Assured *" at bounding box center [789, 493] width 441 height 30
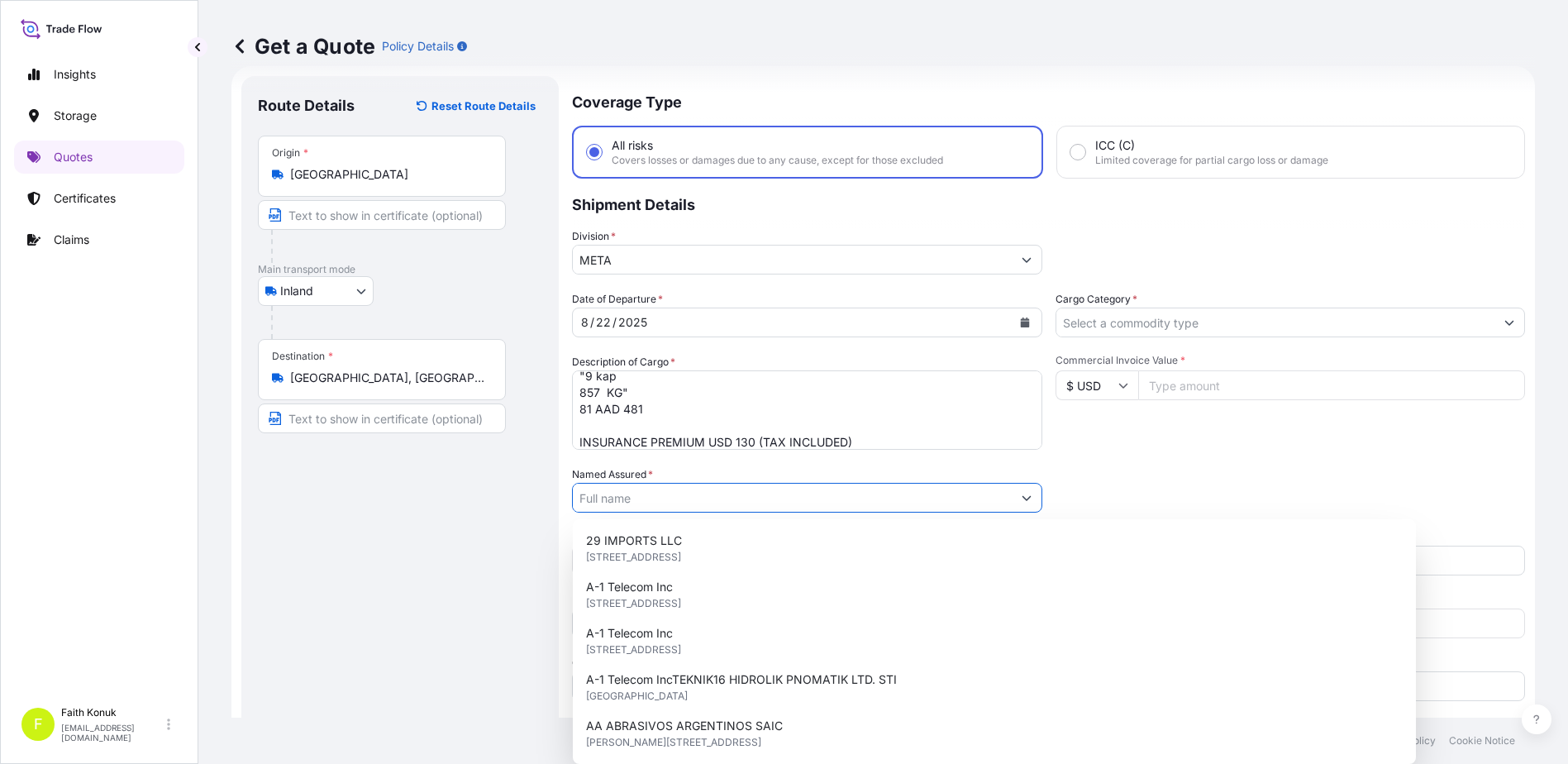
paste input ""IS-AG OTOMOTIV SERVIS VE YEDEK PARCA [MEDICAL_DATA]. LTD. STI.""
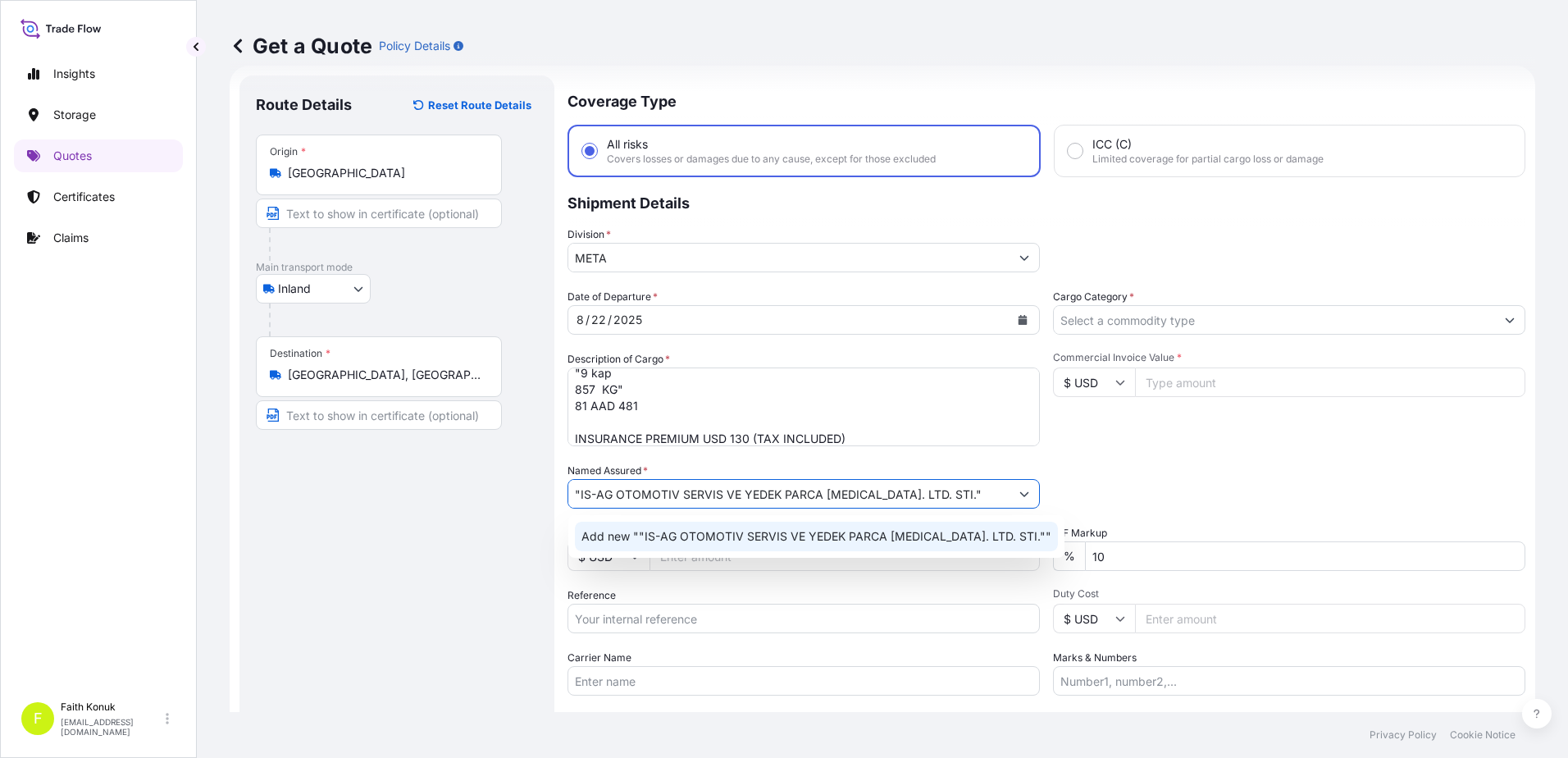
click at [653, 535] on span "Add new ""IS-AG OTOMOTIV SERVIS VE YEDEK PARCA [MEDICAL_DATA]. LTD. STI.""" at bounding box center [817, 536] width 470 height 16
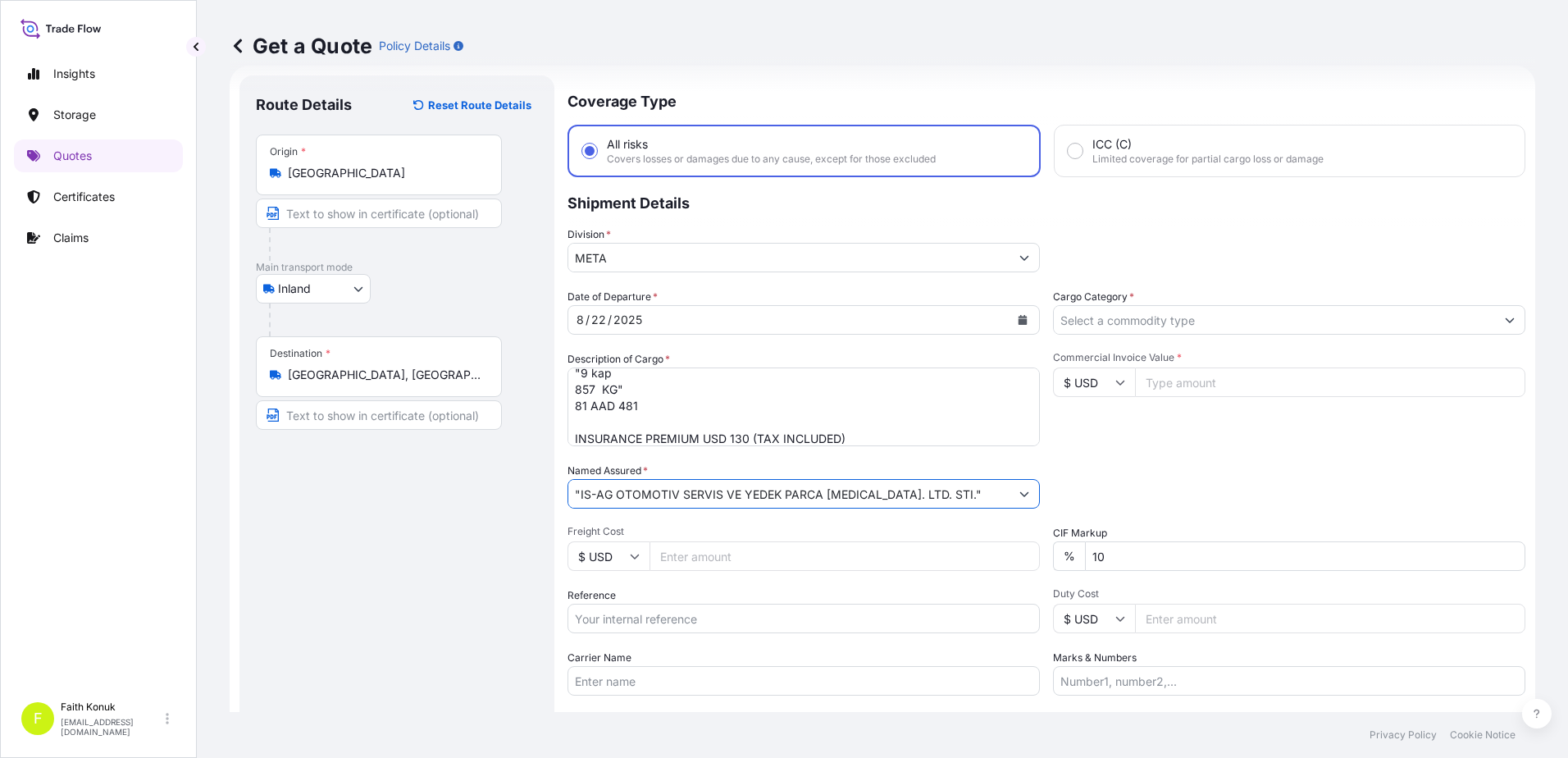
type input ""IS-AG OTOMOTIV SERVIS VE YEDEK PARCA [MEDICAL_DATA]. LTD. STI.""
click at [688, 531] on span "Freight Cost" at bounding box center [803, 532] width 473 height 13
click at [688, 541] on input "Freight Cost" at bounding box center [845, 556] width 390 height 30
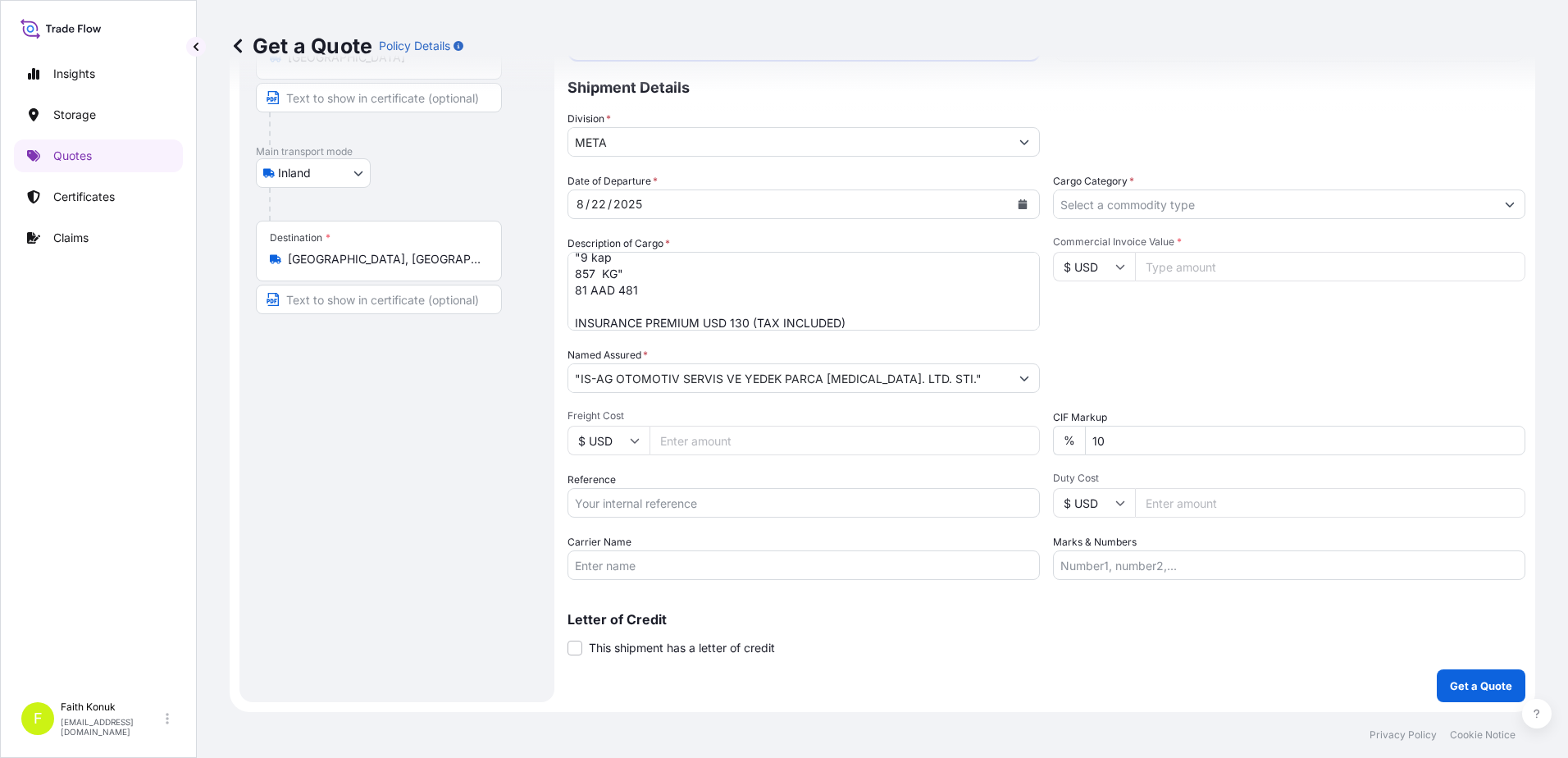
click at [633, 502] on input "Reference" at bounding box center [803, 503] width 473 height 30
paste input "2111773603"
type input "2111773603"
click at [600, 572] on input "Carrier Name" at bounding box center [803, 564] width 473 height 30
click at [621, 568] on input "Carrier Name" at bounding box center [803, 564] width 473 height 30
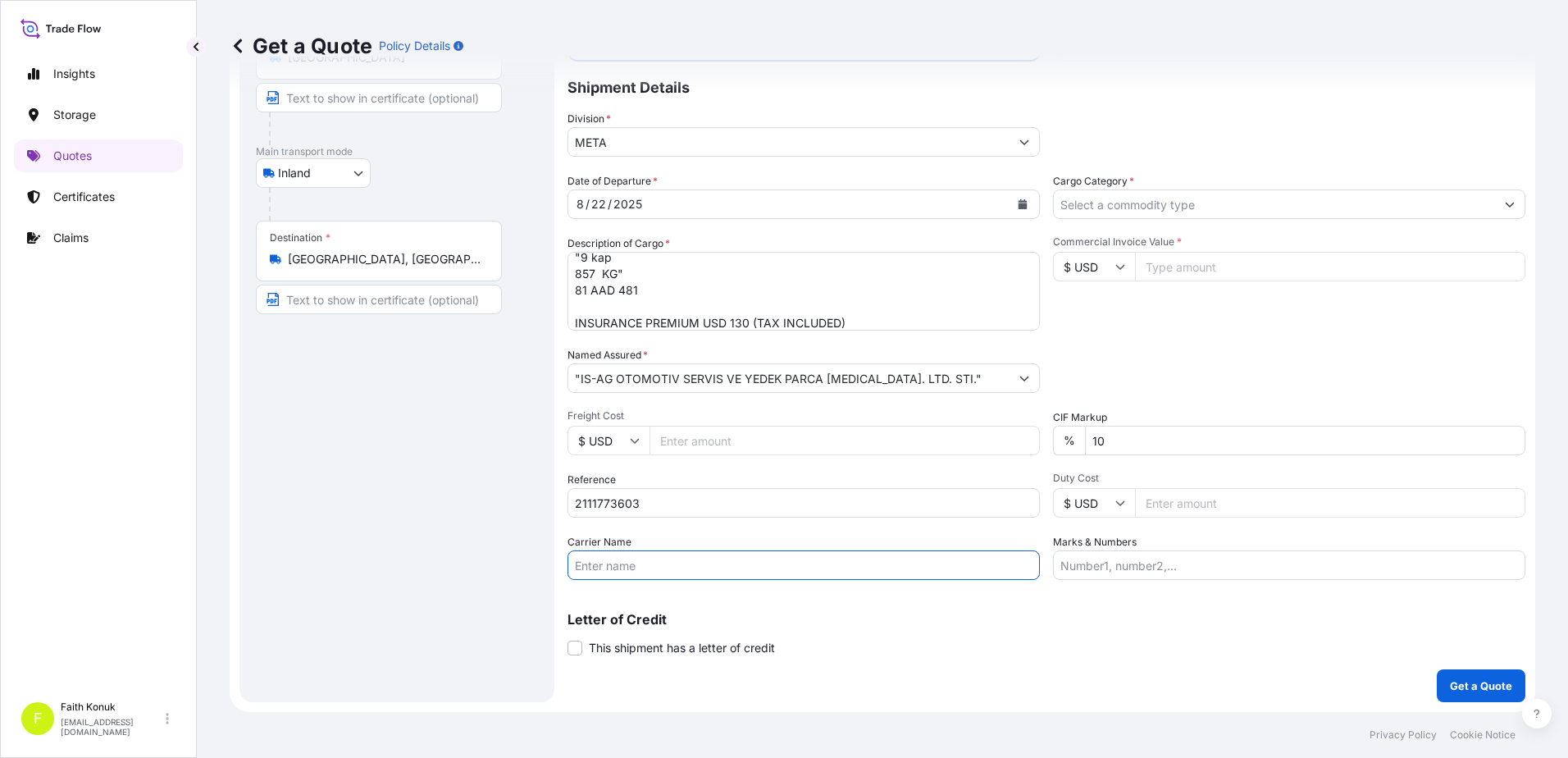
paste input "81 AAD 481"
type input "81 AAD 481"
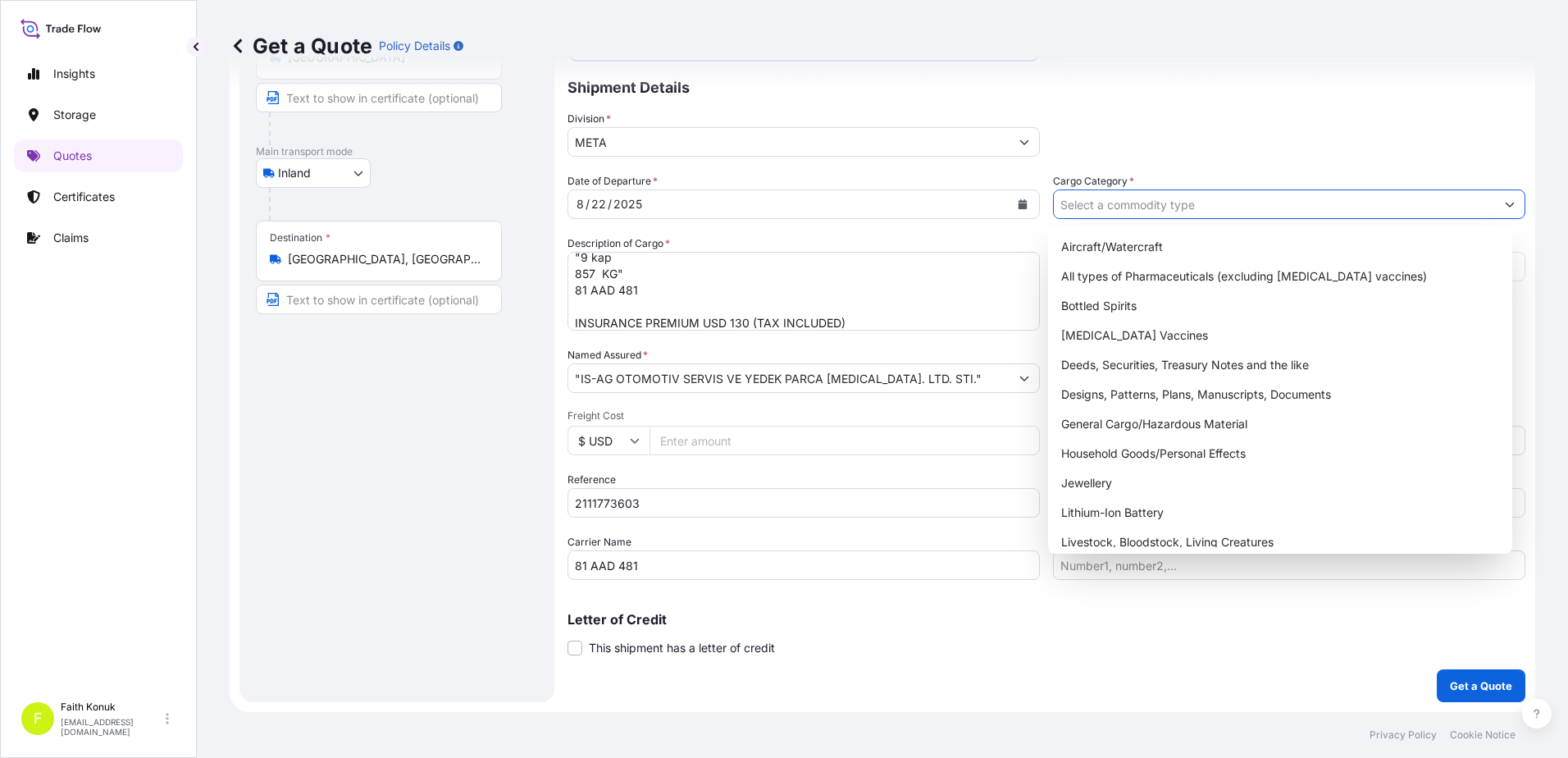
click at [1139, 207] on input "Cargo Category *" at bounding box center [1274, 204] width 441 height 30
click at [1097, 424] on div "General Cargo/Hazardous Material" at bounding box center [1280, 424] width 452 height 30
type input "General Cargo/Hazardous Material"
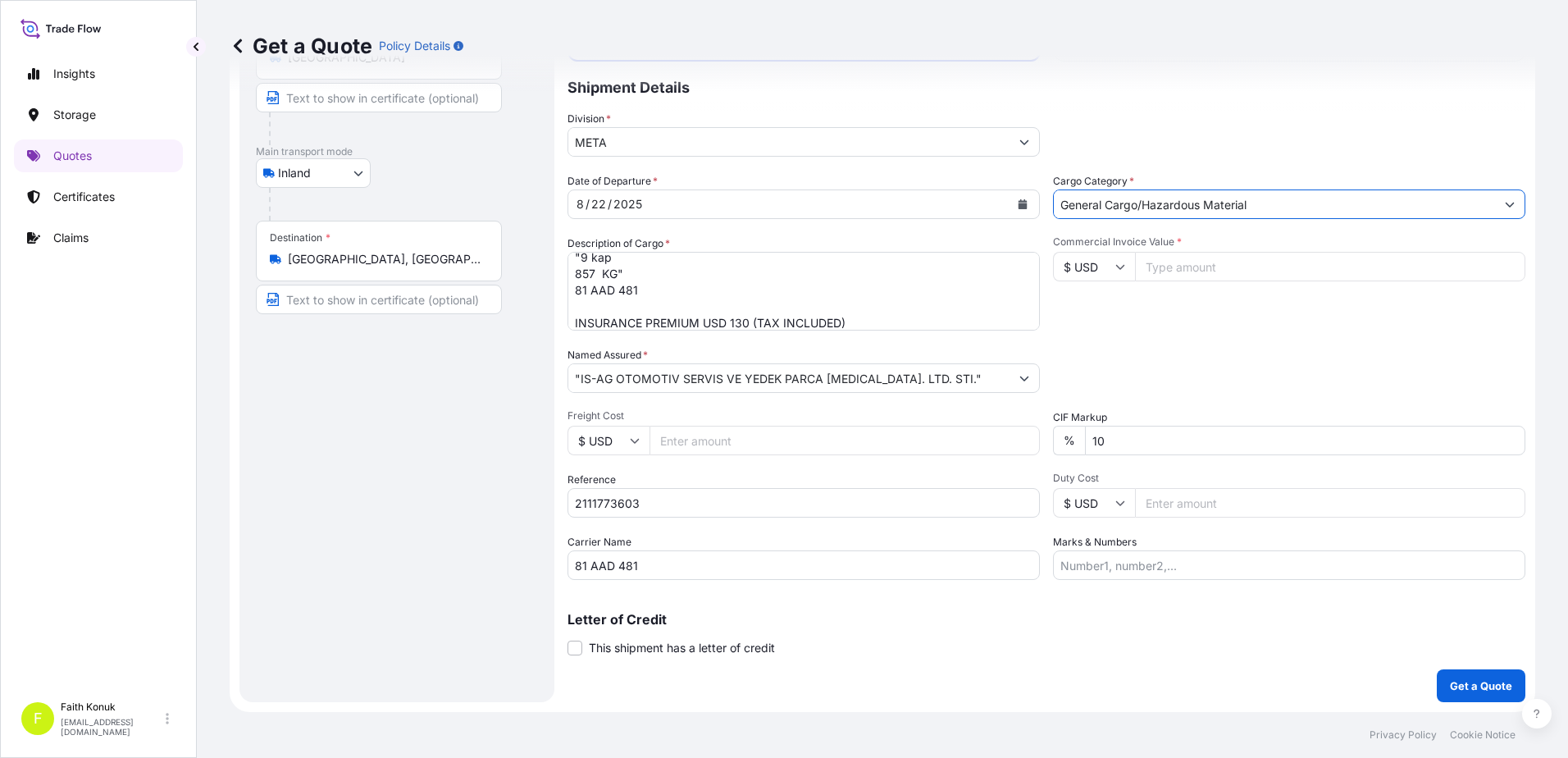
click at [1138, 312] on div "Commercial Invoice Value * $ USD" at bounding box center [1290, 282] width 473 height 95
click at [1095, 272] on input "$ USD" at bounding box center [1094, 266] width 82 height 30
click at [1096, 319] on div "€ EUR" at bounding box center [1088, 311] width 69 height 31
type input "€ EUR"
click at [1190, 269] on input "Commercial Invoice Value *" at bounding box center [1330, 266] width 390 height 30
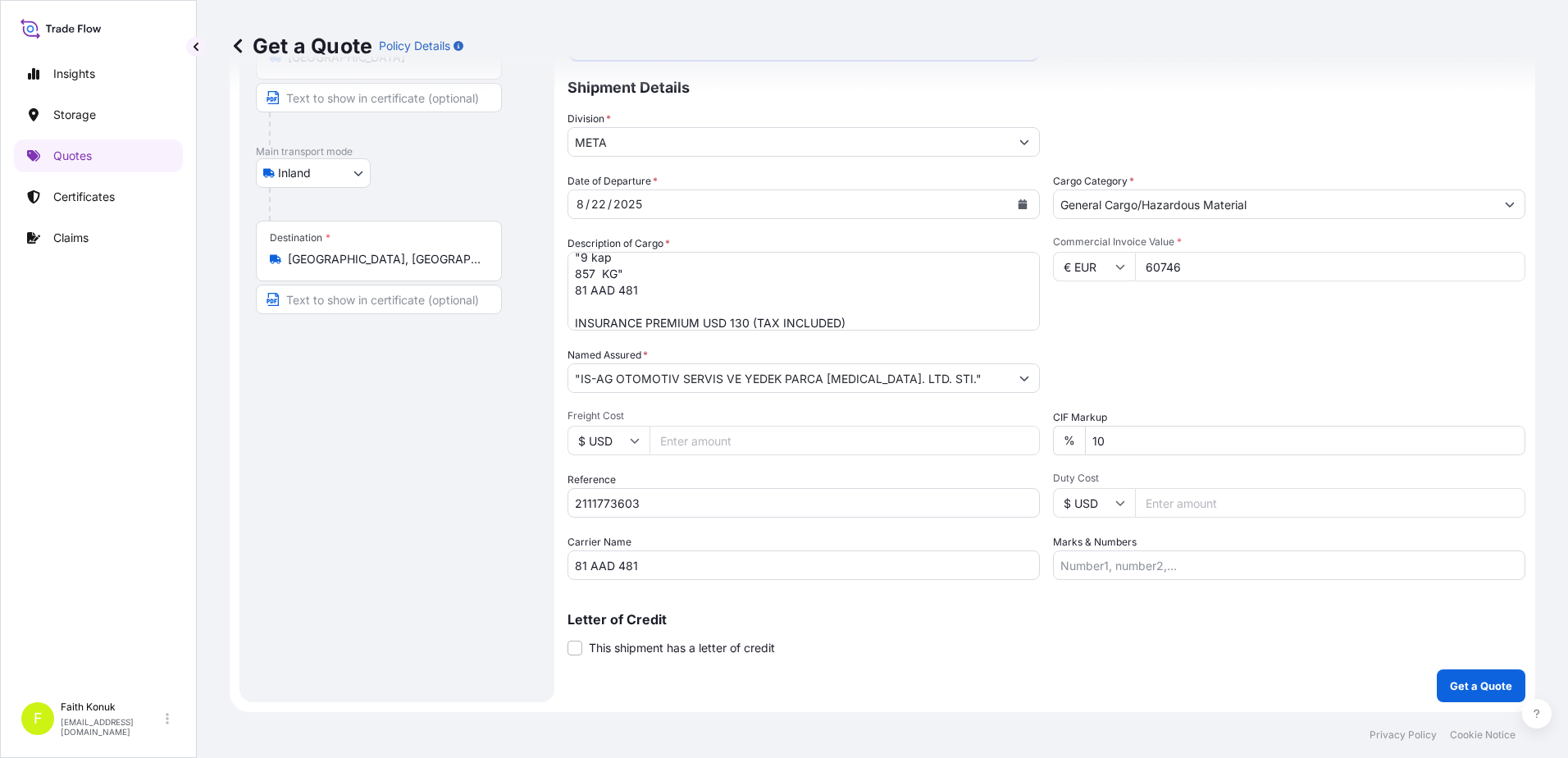
type input "60746"
click at [1154, 340] on div "Date of Departure * [DATE] Cargo Category * General Cargo/Hazardous Material De…" at bounding box center [1046, 377] width 958 height 406
click at [1484, 690] on p "Get a Quote" at bounding box center [1481, 685] width 63 height 16
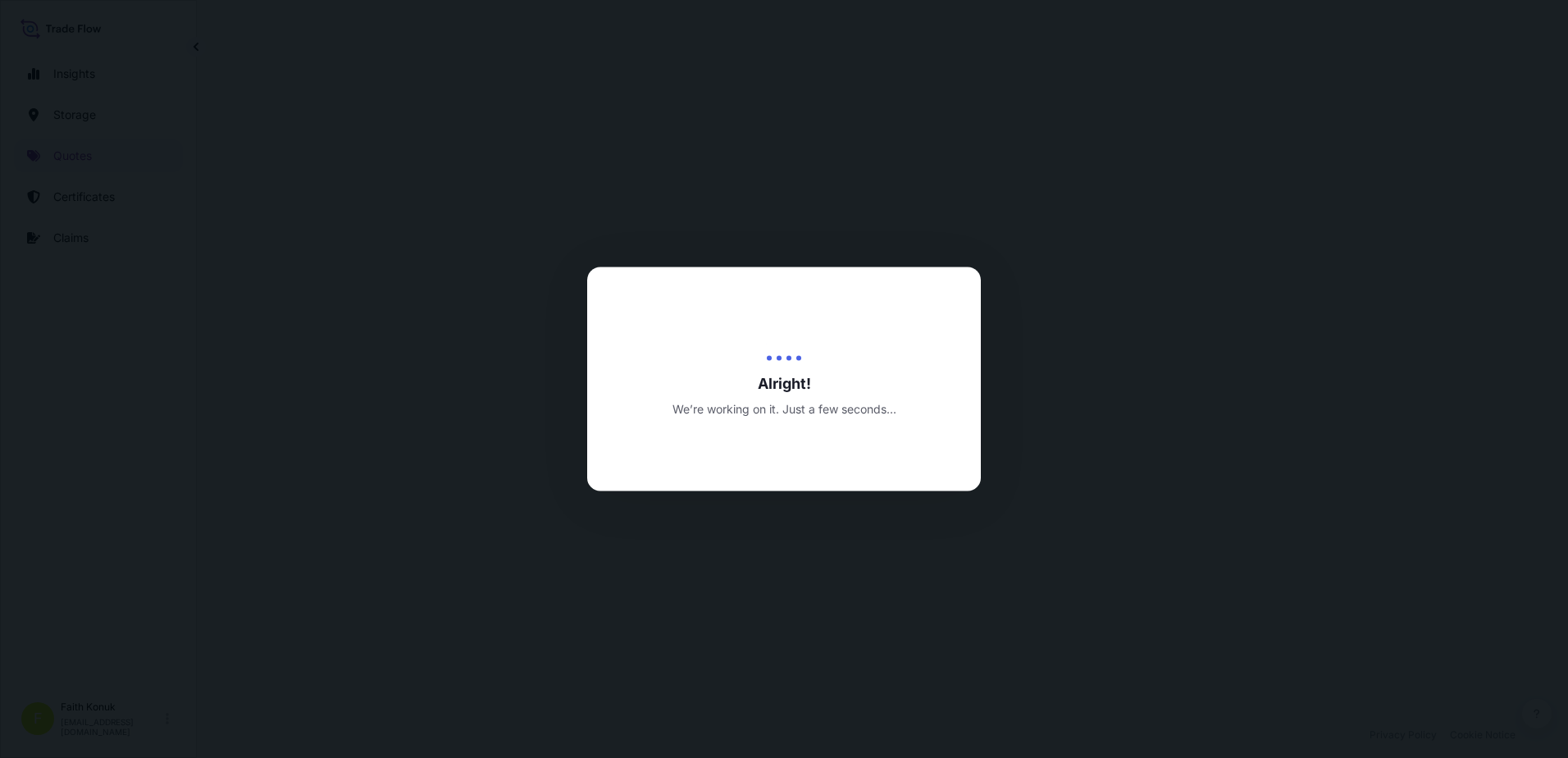
select select "Inland"
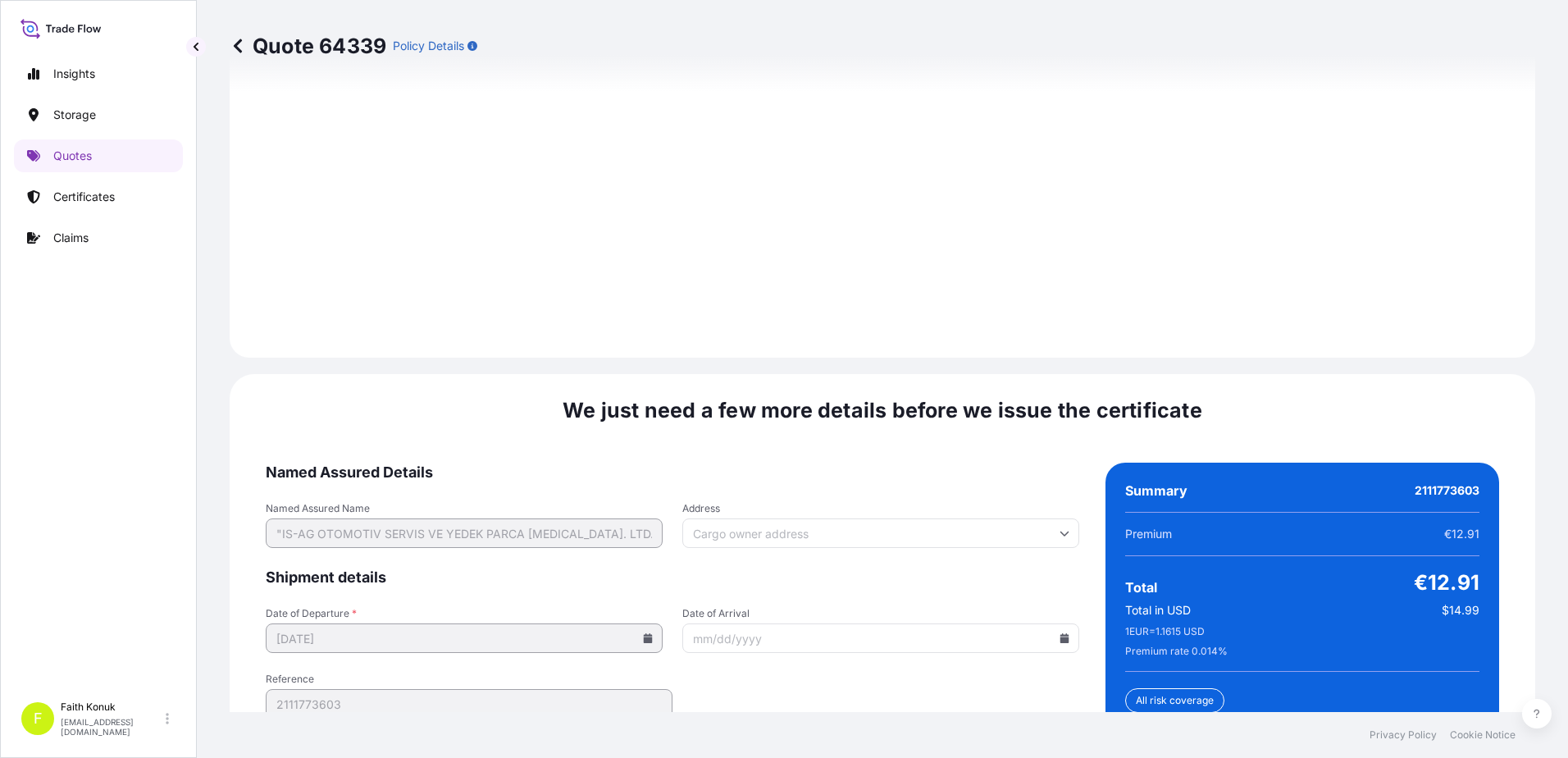
scroll to position [2419, 0]
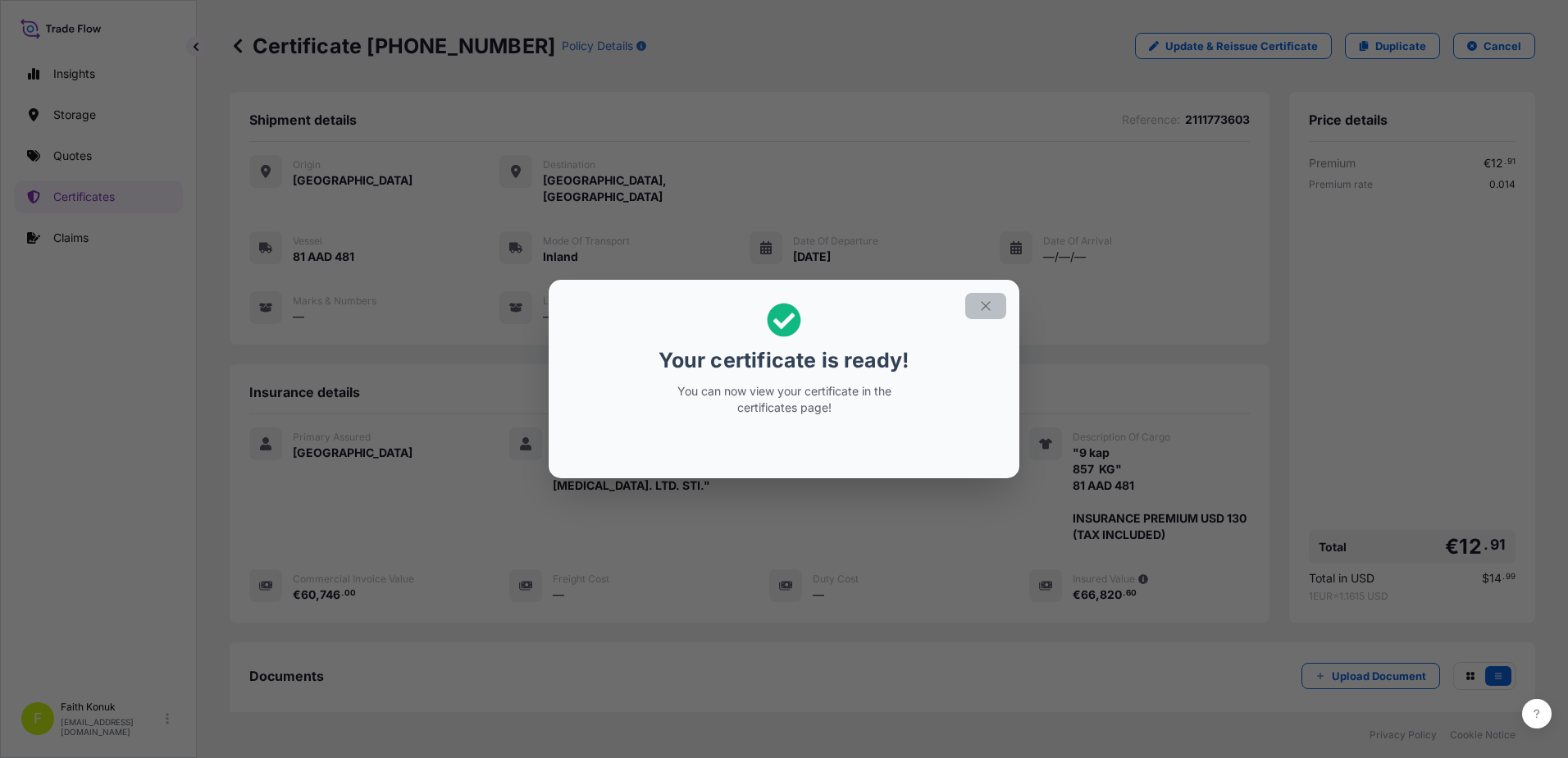
click at [992, 307] on icon "button" at bounding box center [985, 305] width 14 height 14
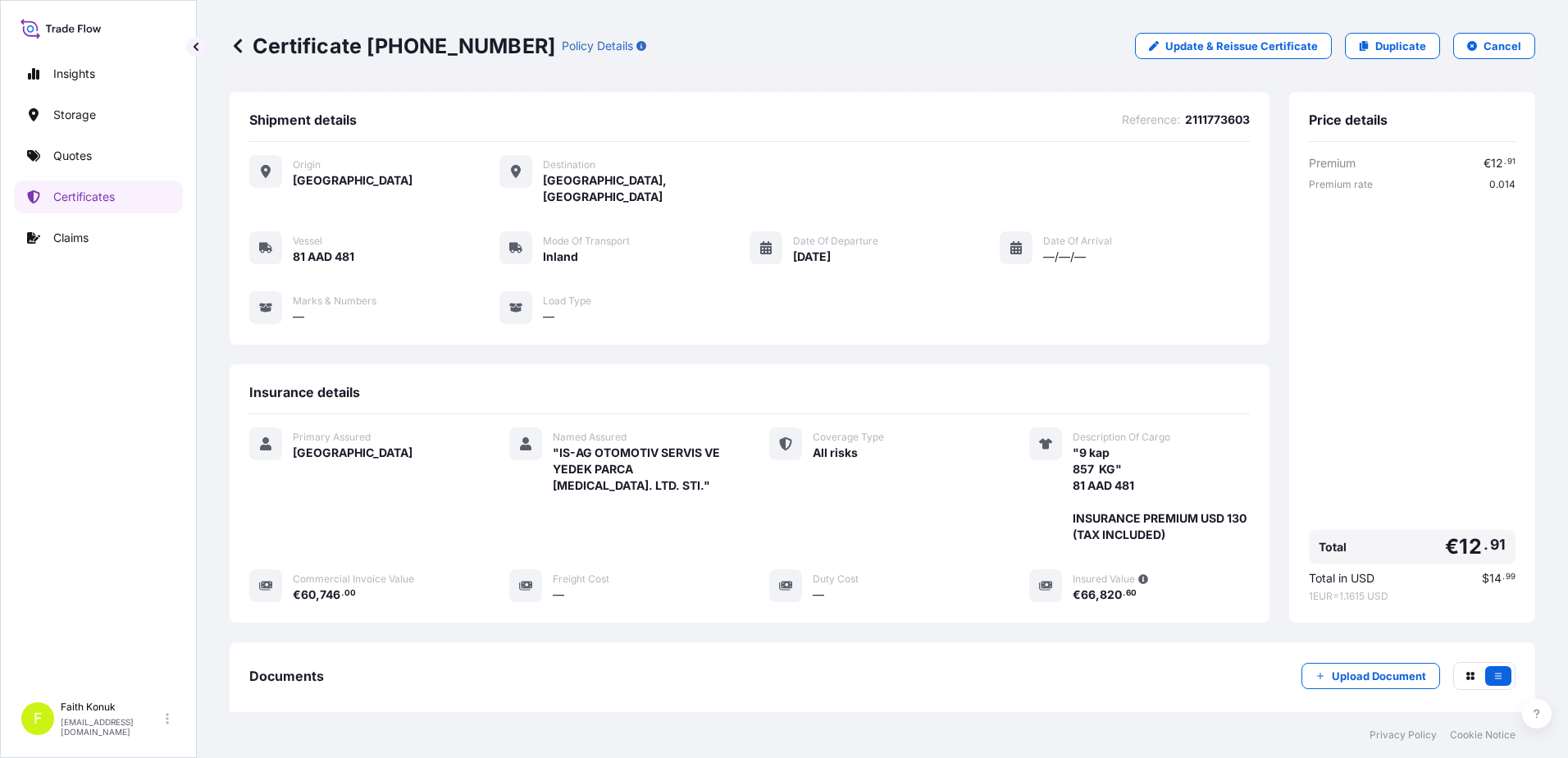
scroll to position [170, 0]
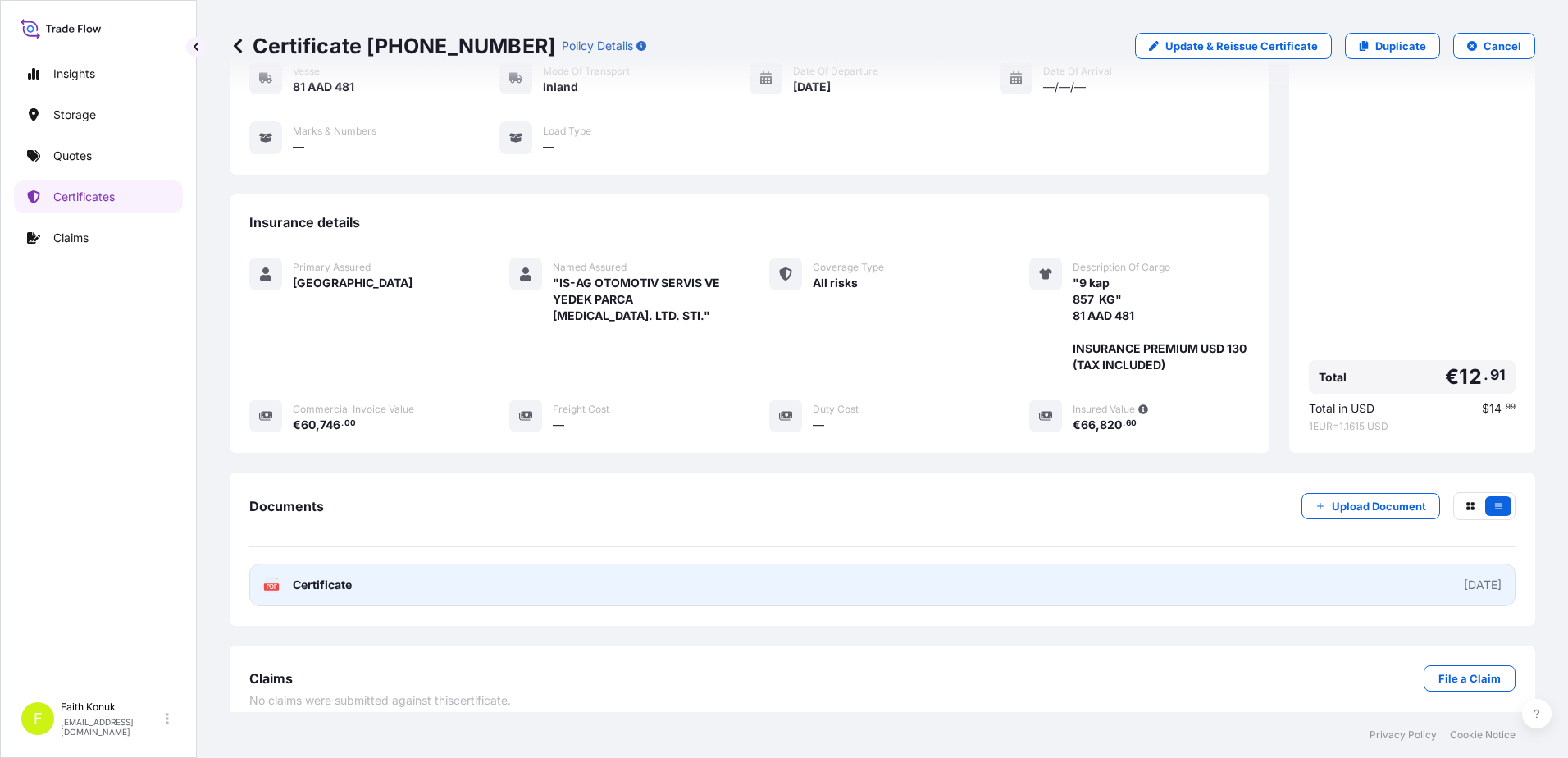
click at [286, 577] on div "PDF Certificate" at bounding box center [307, 585] width 89 height 16
